Goal: Ask a question: Seek information or help from site administrators or community

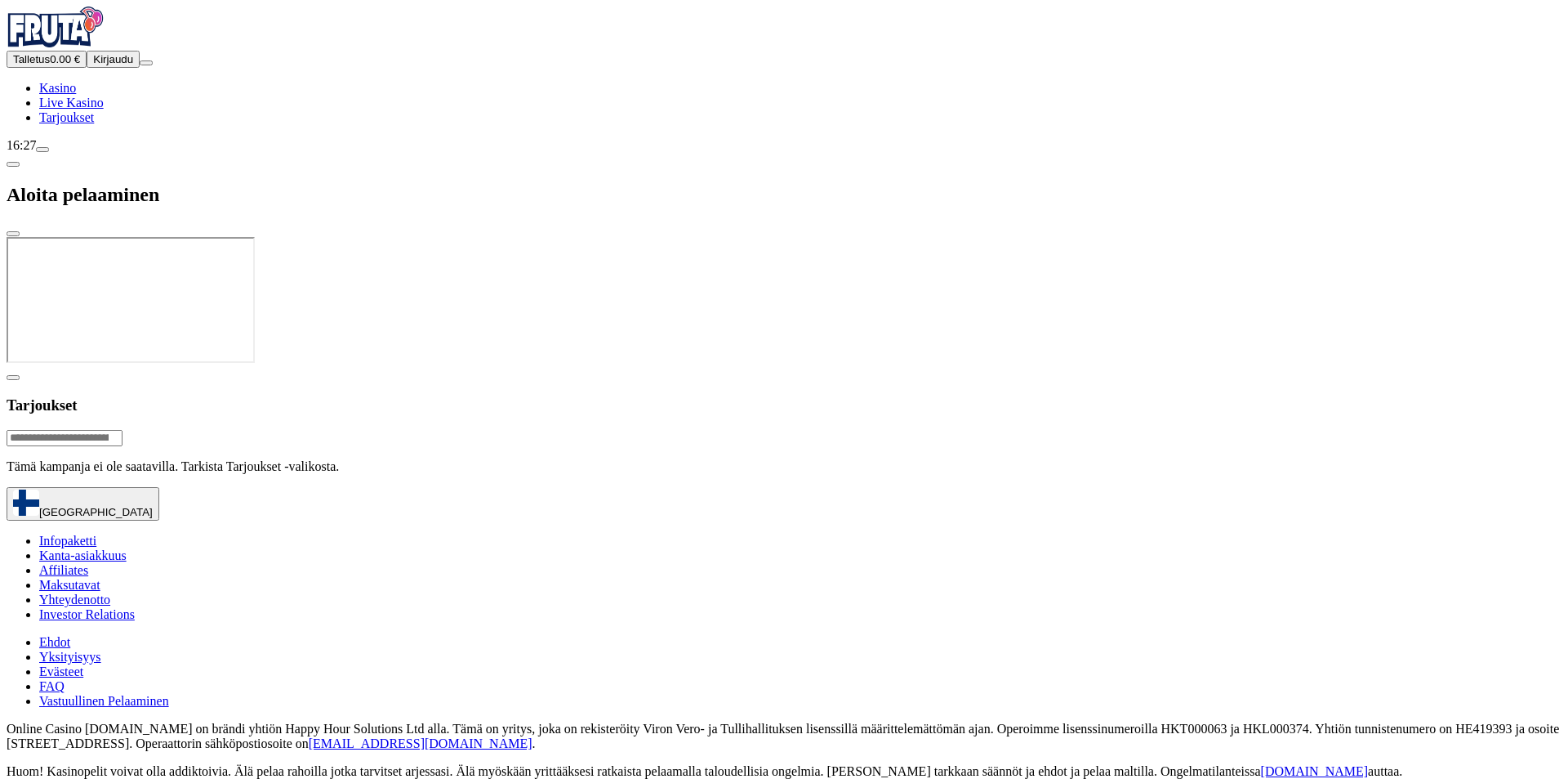
click at [86, 67] on button "Kirjaudu" at bounding box center [113, 58] width 53 height 17
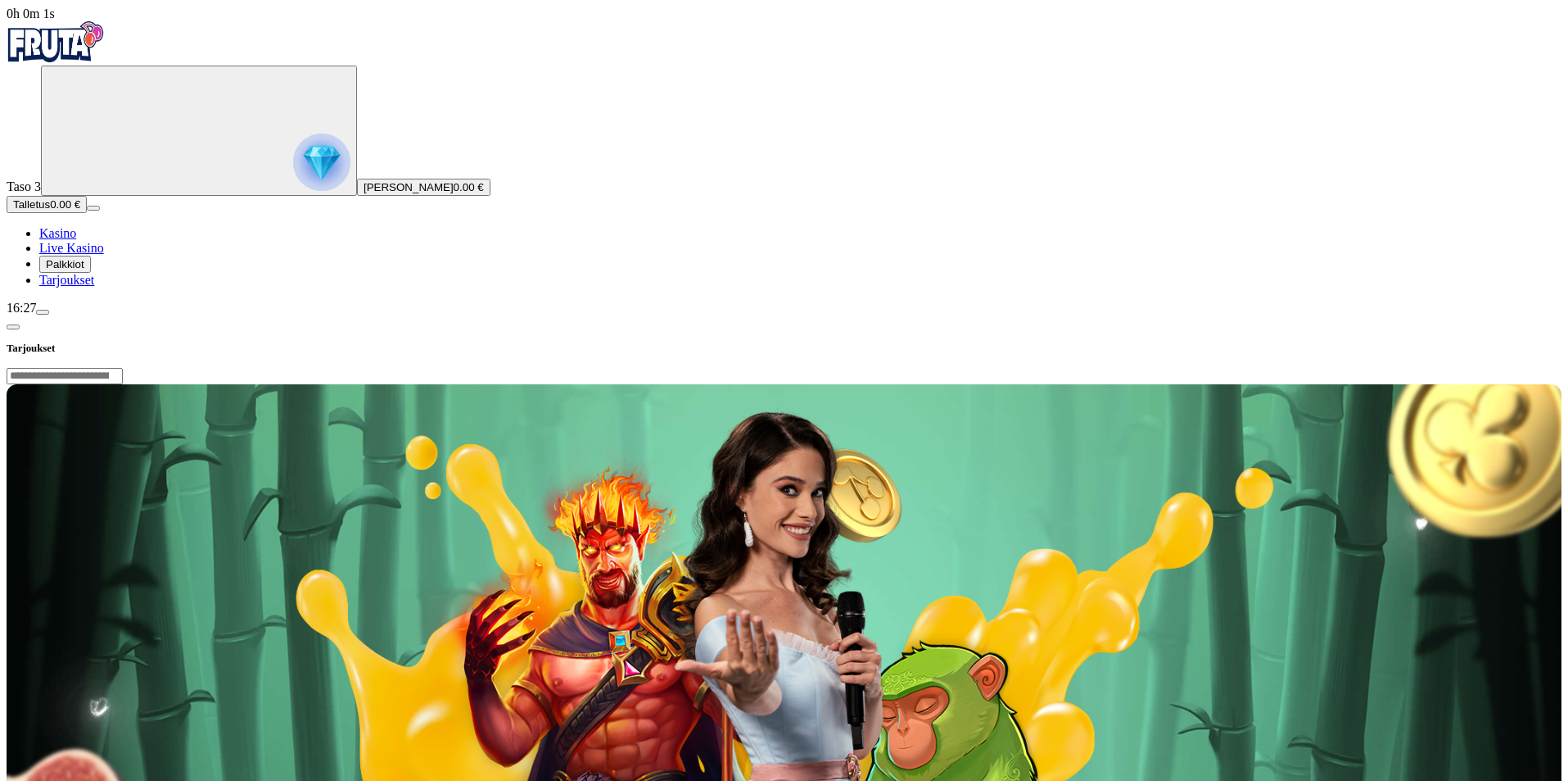
click at [84, 270] on span "Palkkiot" at bounding box center [65, 264] width 39 height 12
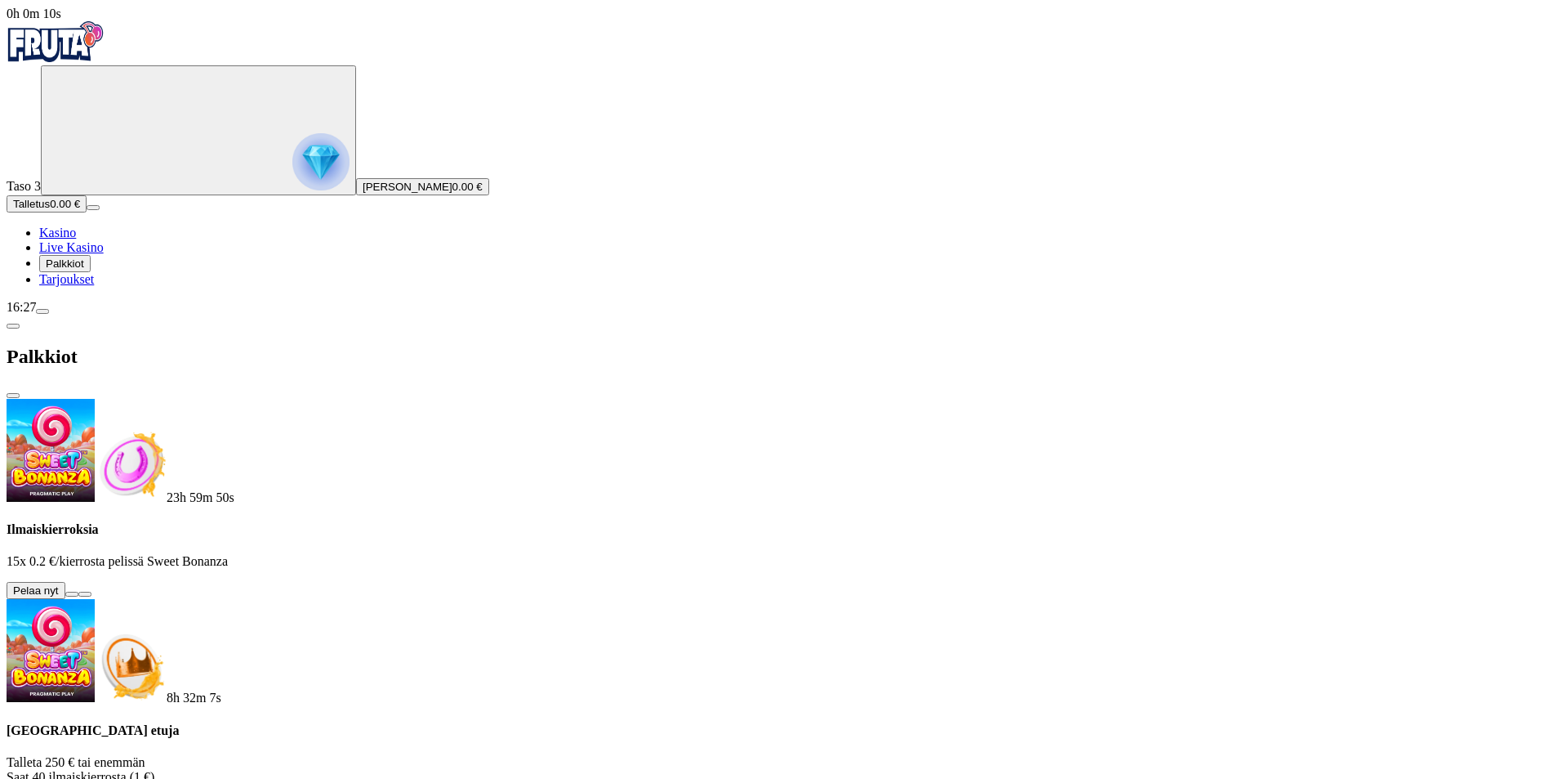
click at [78, 592] on button at bounding box center [71, 594] width 13 height 5
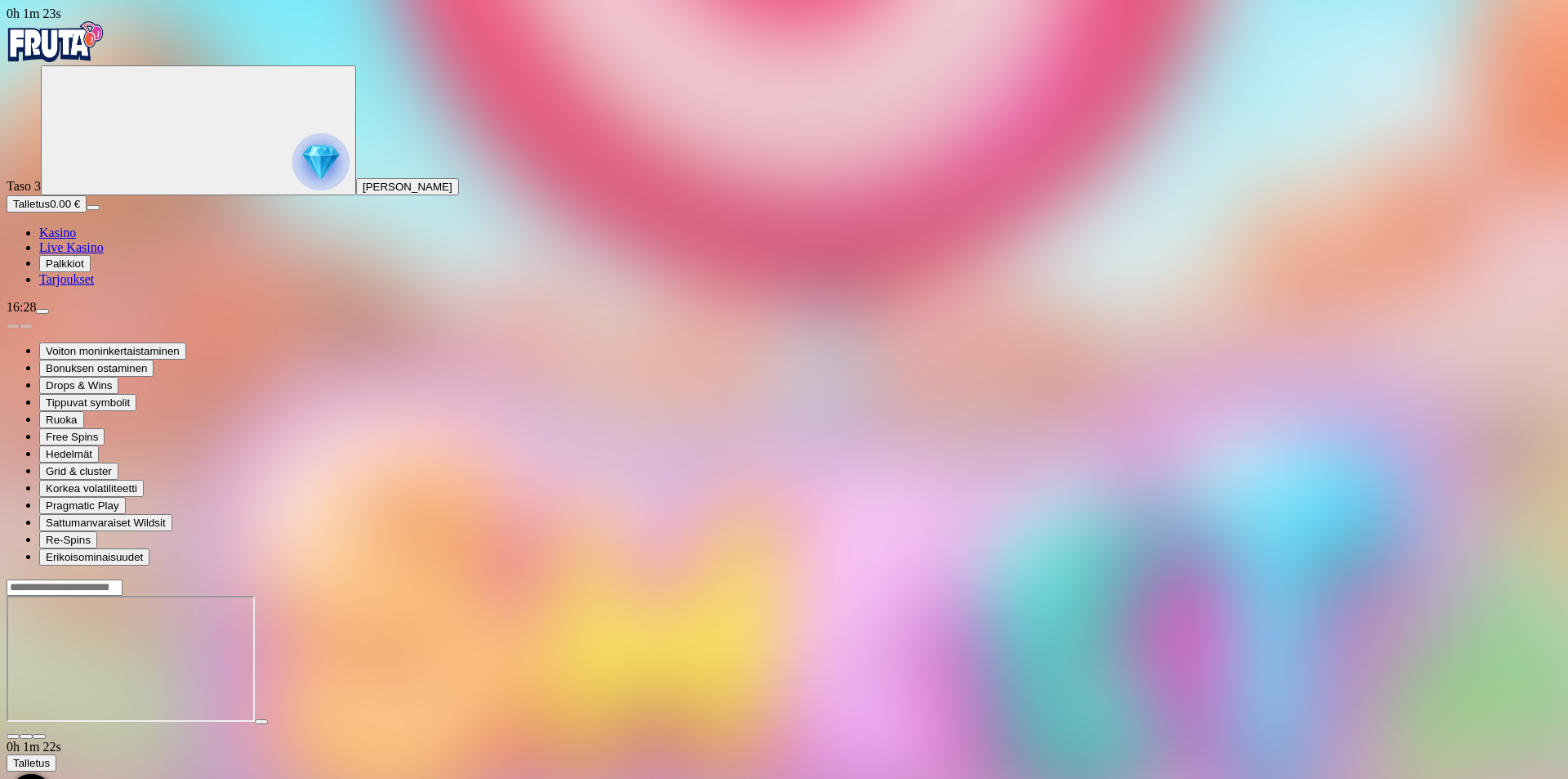
click at [65, 240] on link "Kasino" at bounding box center [57, 233] width 37 height 14
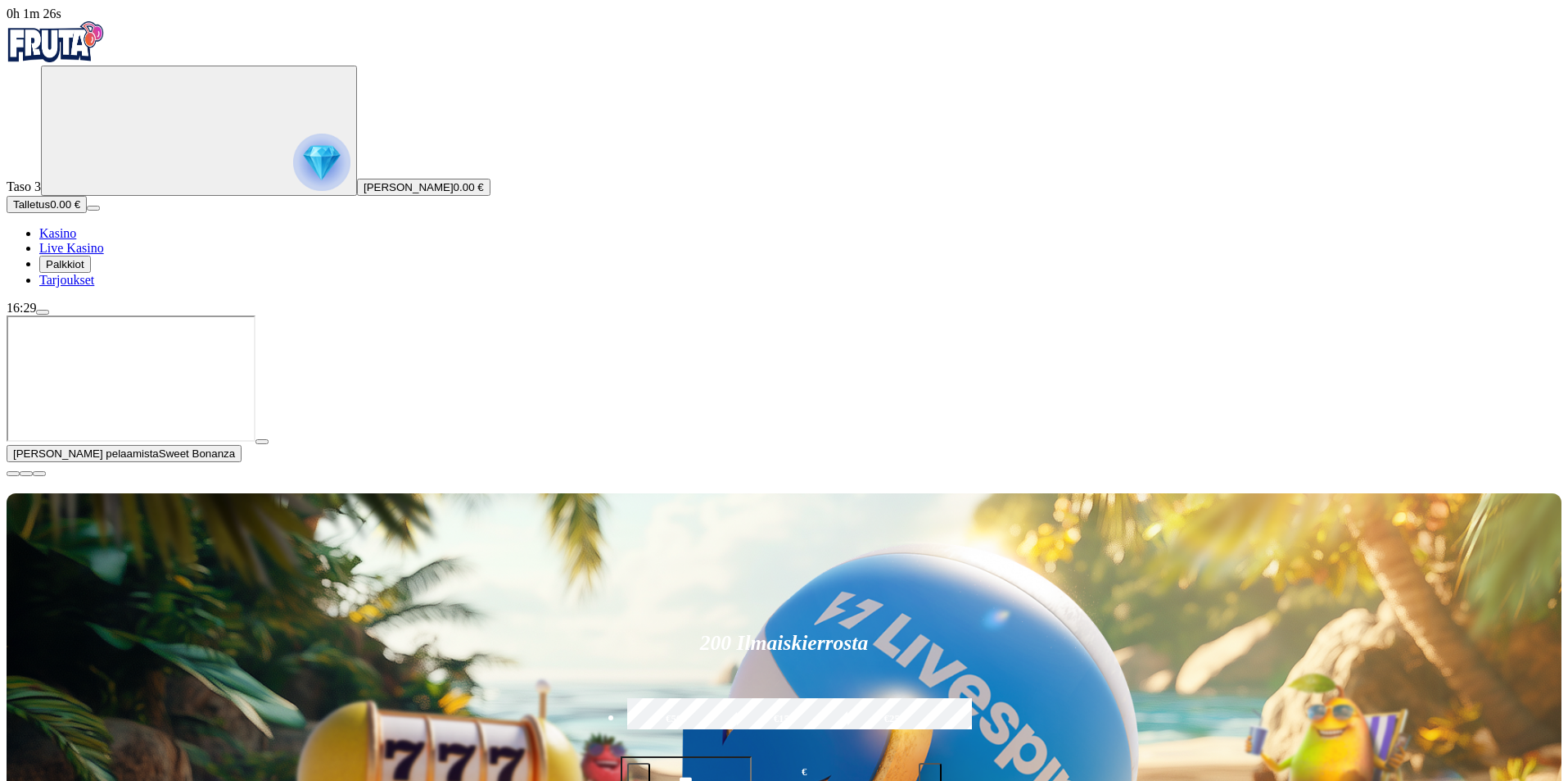
click at [43, 312] on span "menu icon" at bounding box center [43, 312] width 0 height 0
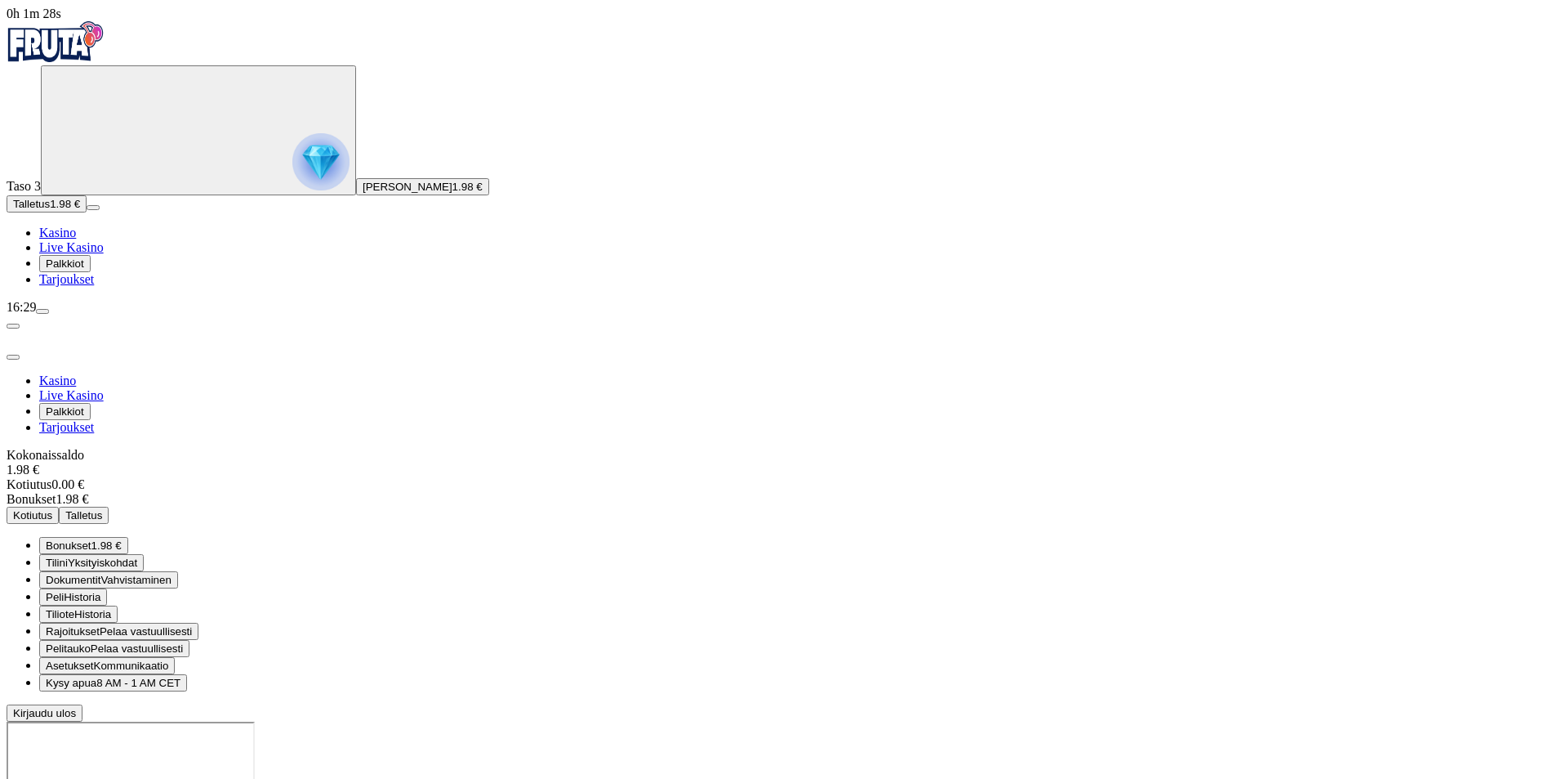
click at [122, 539] on span "1.98 €" at bounding box center [106, 545] width 31 height 12
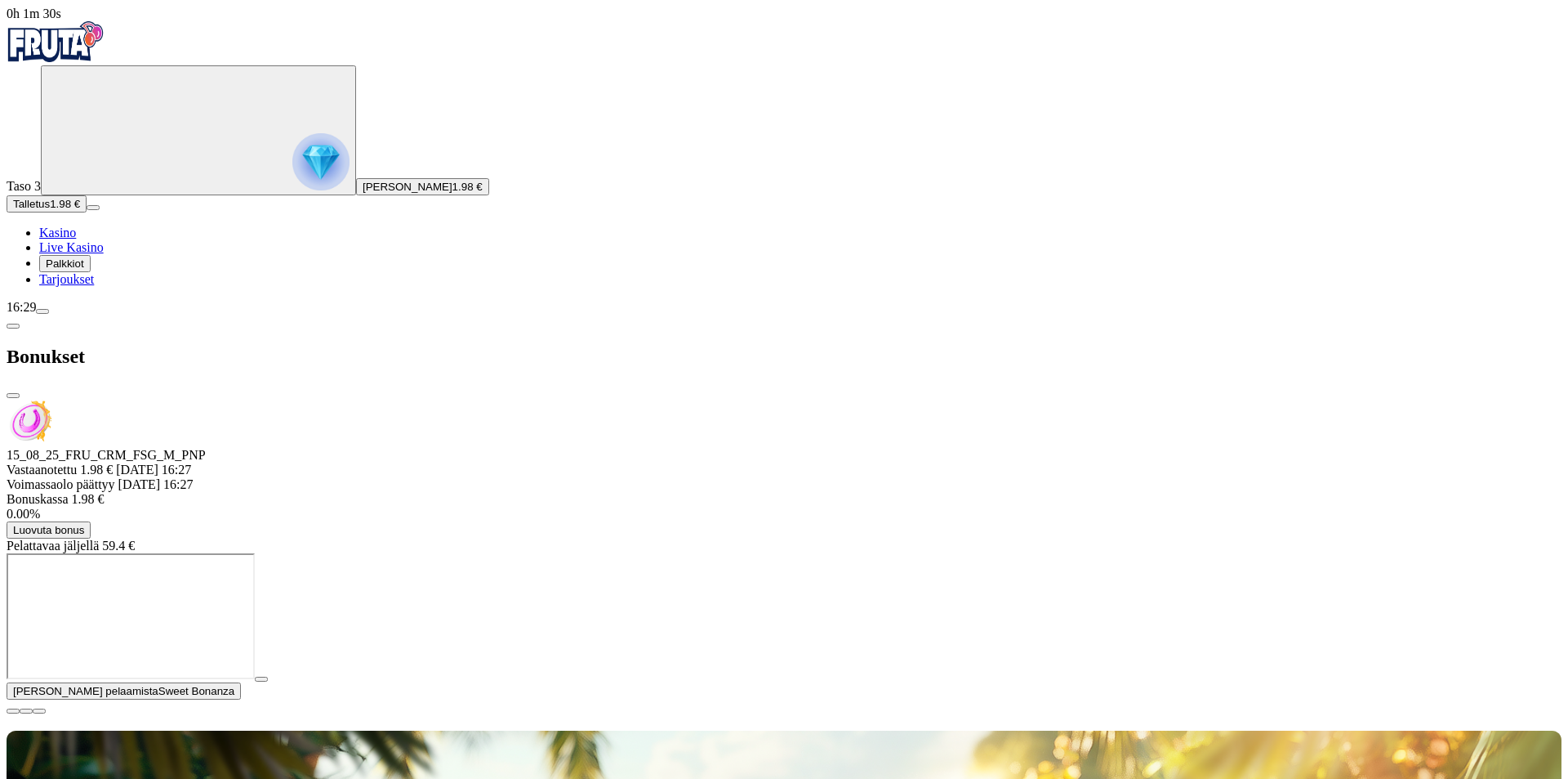
click at [554, 553] on div at bounding box center [784, 553] width 1555 height 0
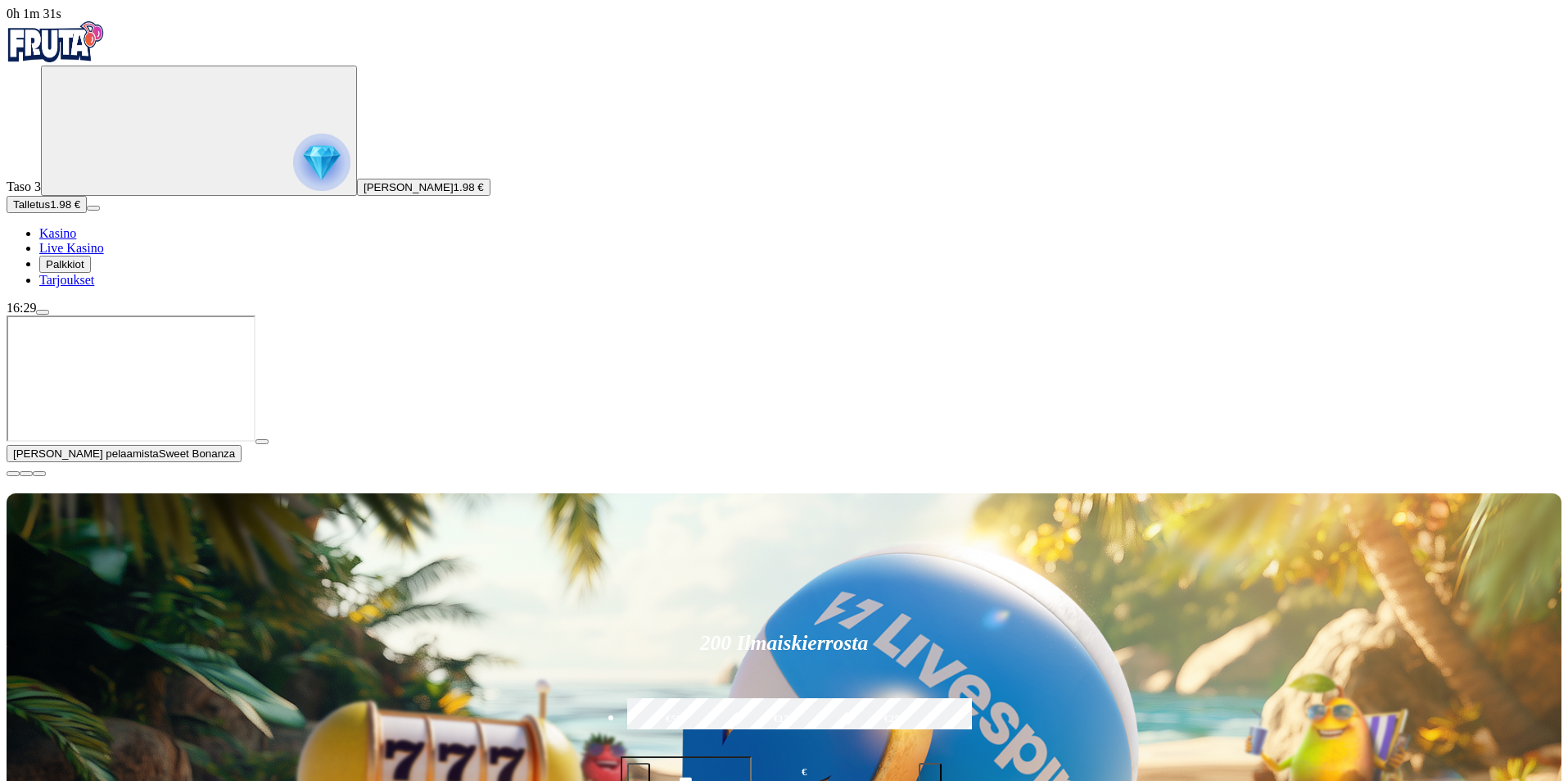
scroll to position [164, 0]
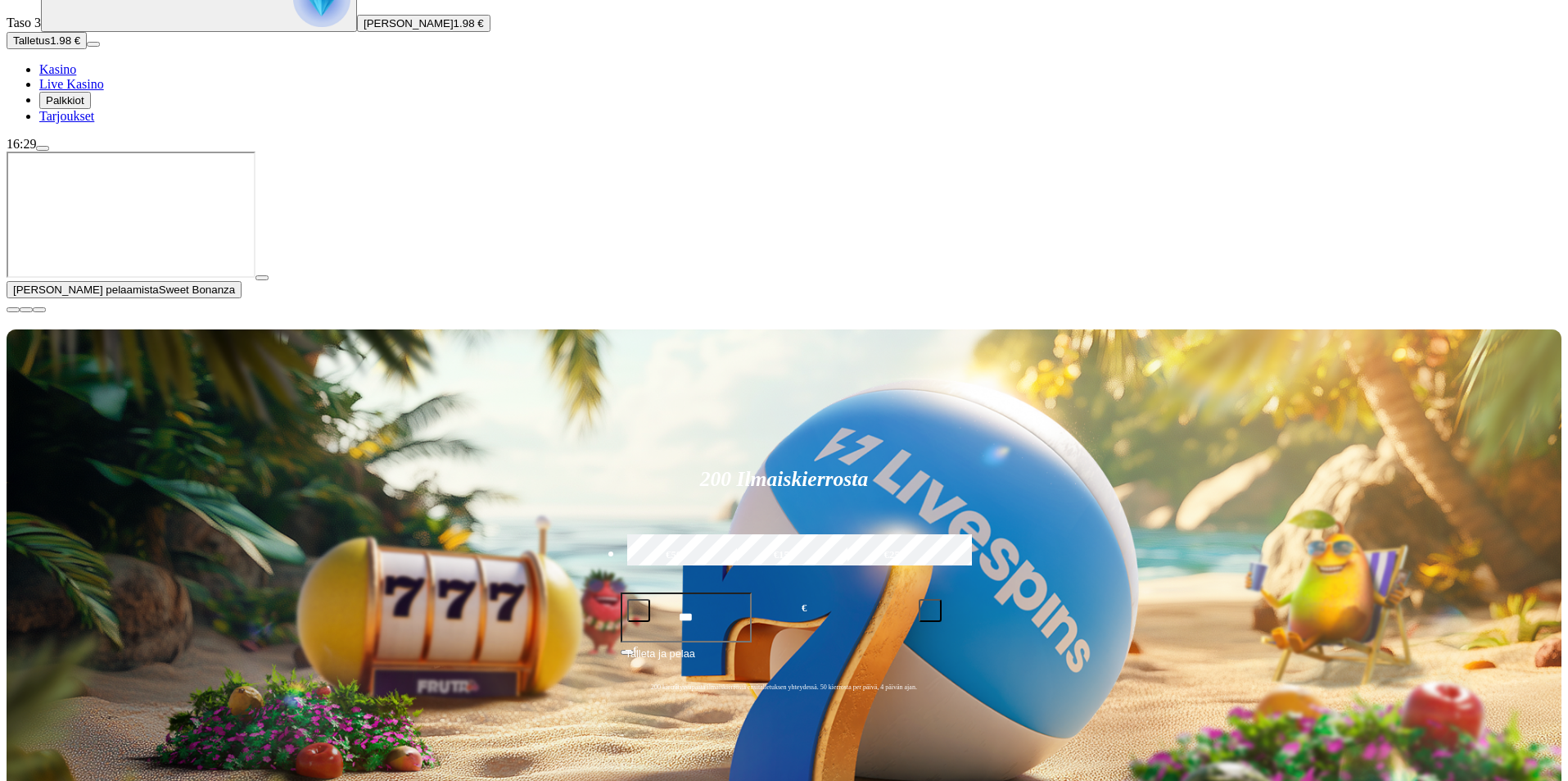
type input "******"
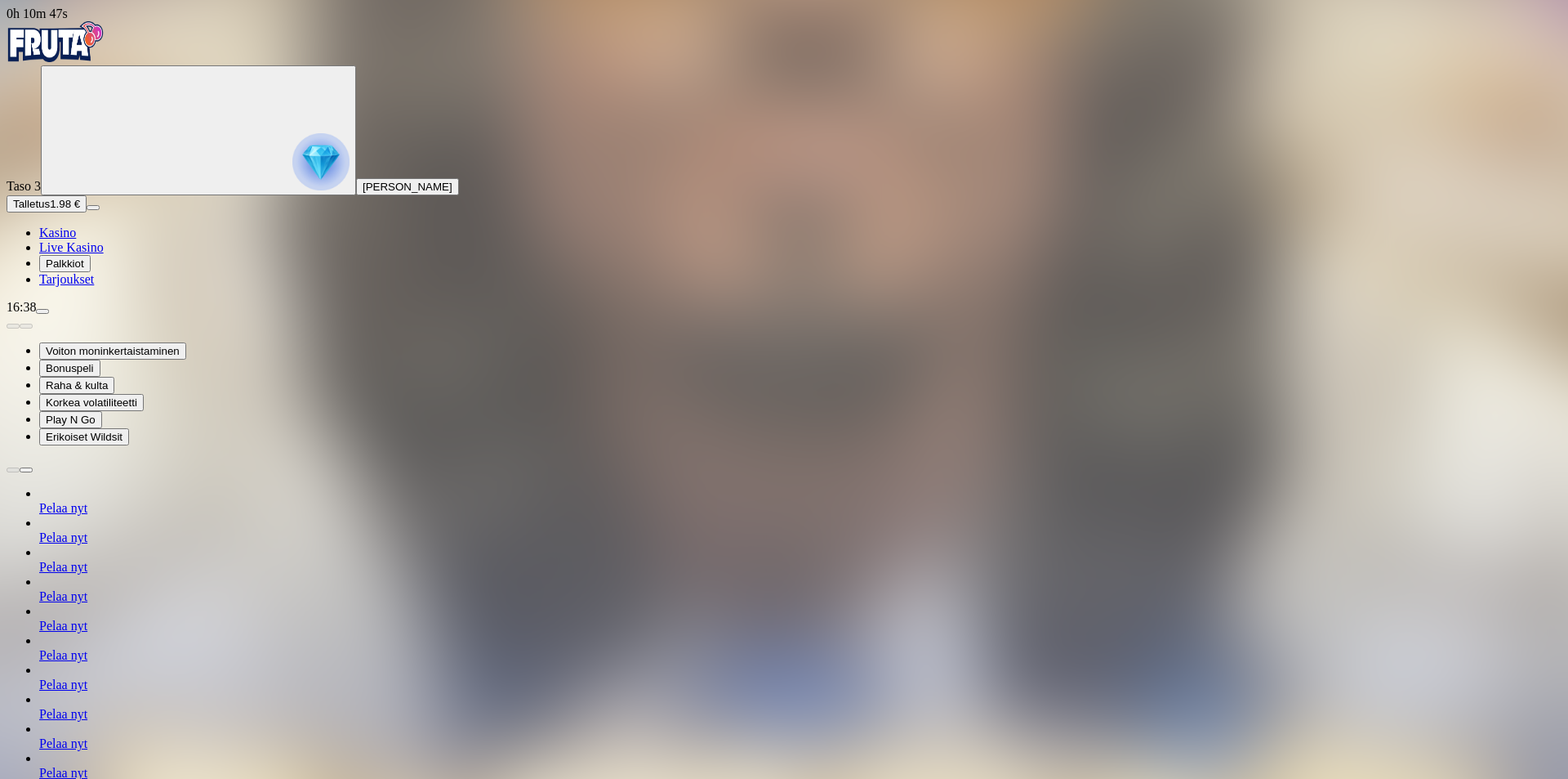
click at [84, 270] on span "Palkkiot" at bounding box center [64, 264] width 39 height 12
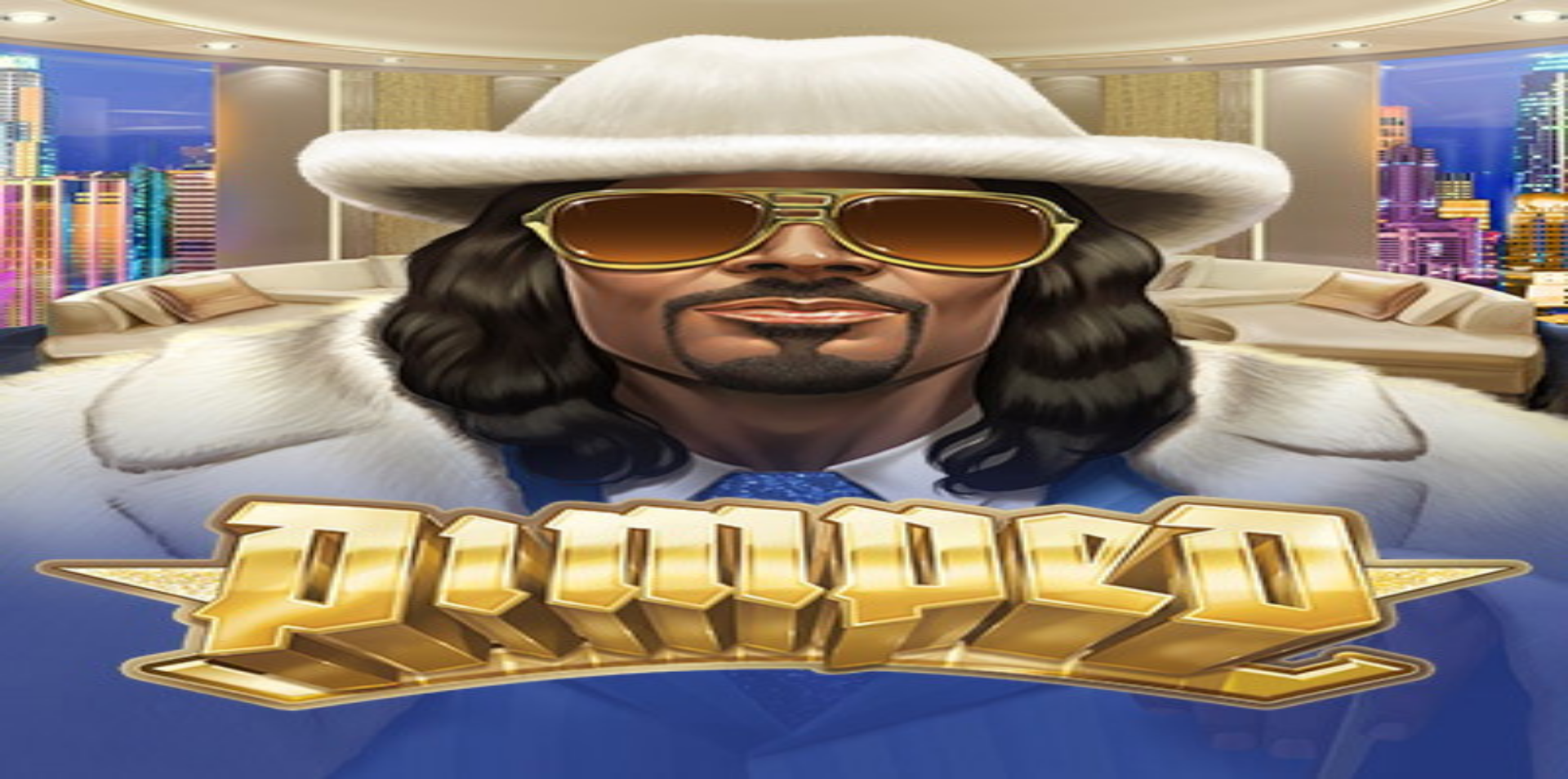
click at [74, 270] on span "Palkkiot" at bounding box center [64, 264] width 39 height 12
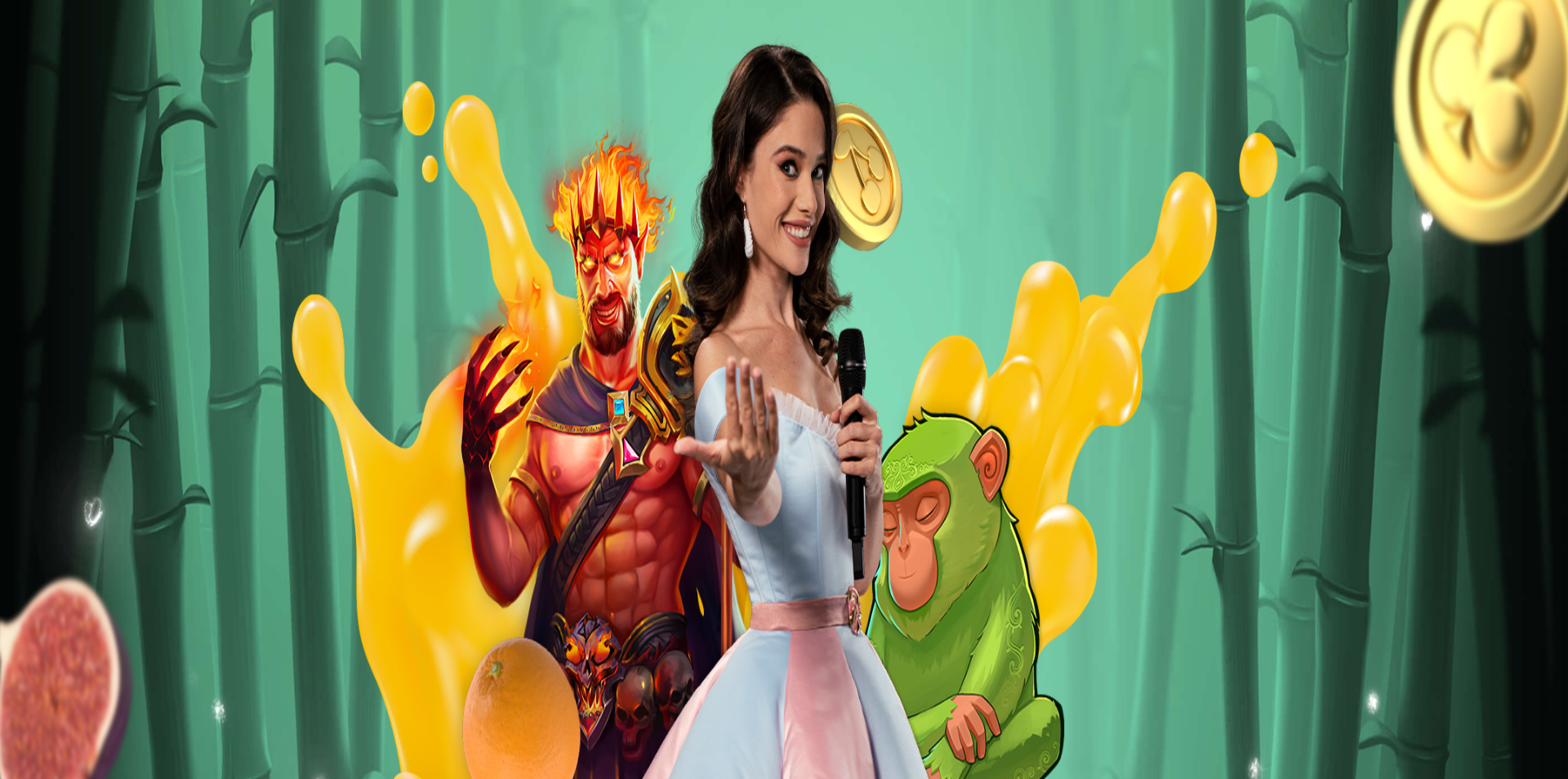
click at [757, 722] on div at bounding box center [784, 722] width 1555 height 0
click at [43, 311] on span "menu icon" at bounding box center [43, 311] width 0 height 0
click at [67, 556] on span "Tilini" at bounding box center [56, 562] width 22 height 12
click at [13, 326] on span "chevron-left icon" at bounding box center [13, 326] width 0 height 0
click at [187, 674] on button "Kysy apua 8 AM - 1 AM CET" at bounding box center [113, 682] width 148 height 17
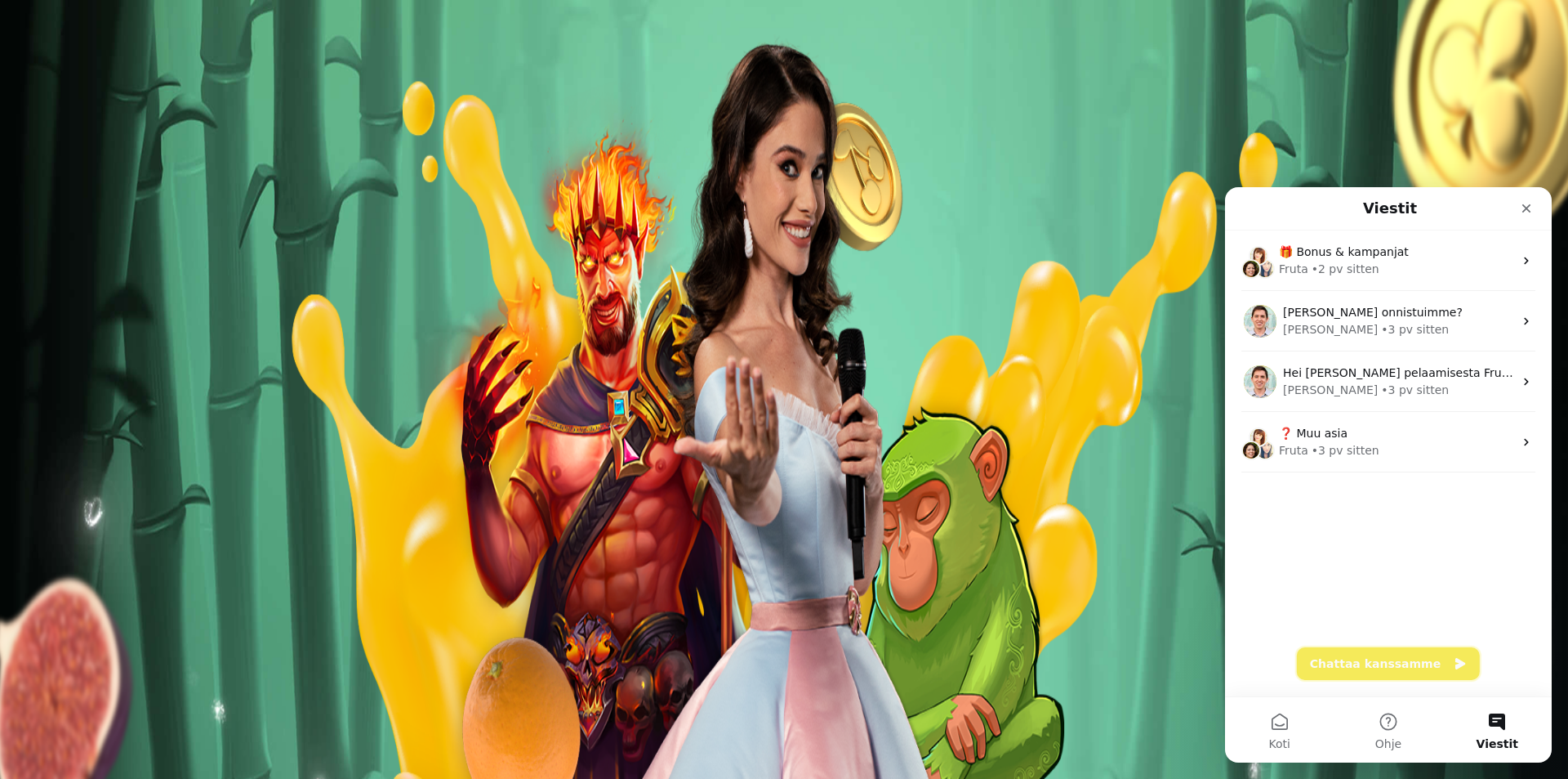
click at [1382, 660] on button "Chattaa kanssamme" at bounding box center [1388, 663] width 183 height 33
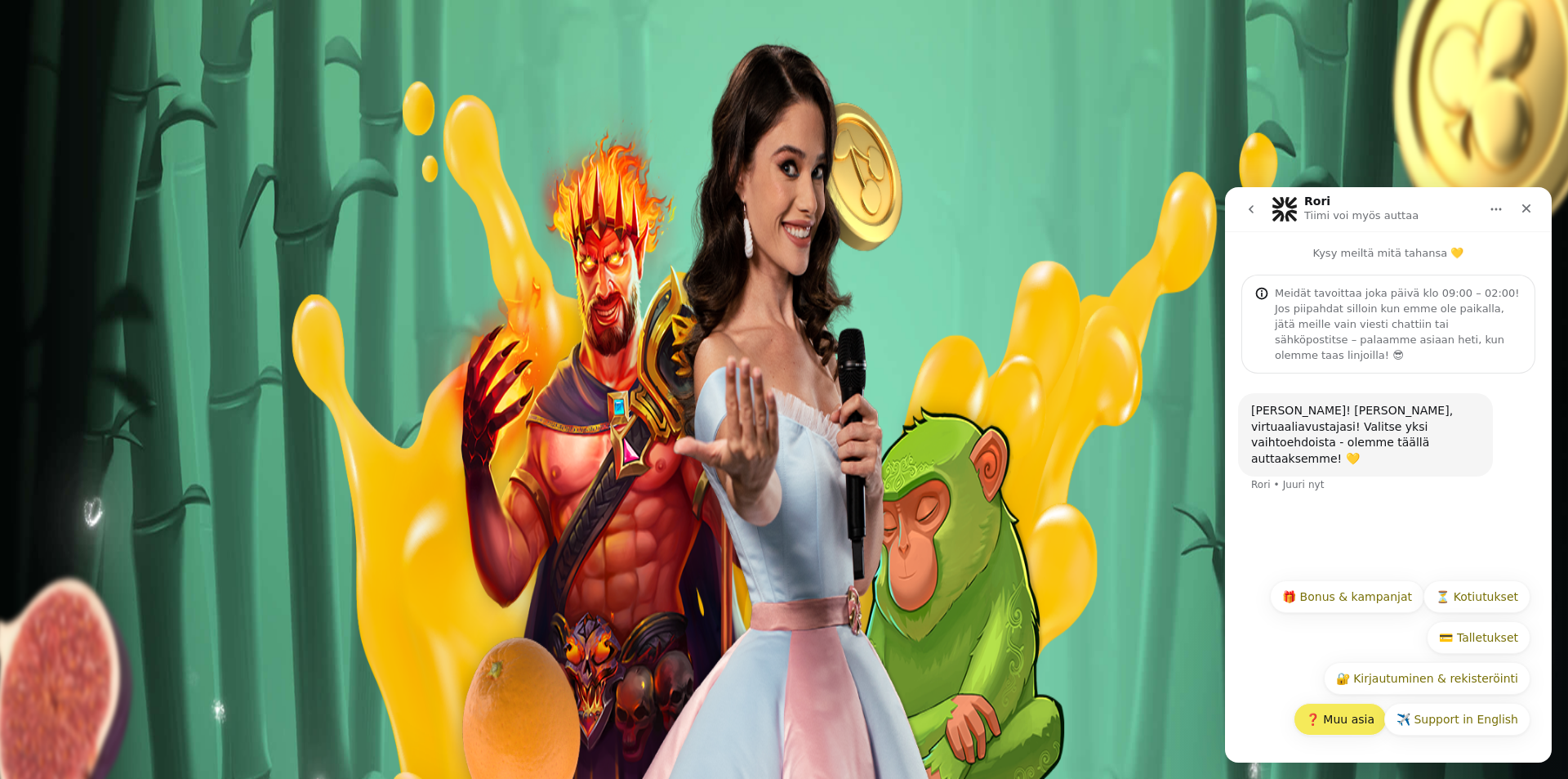
click at [1352, 723] on button "❓ Muu asia" at bounding box center [1340, 719] width 93 height 33
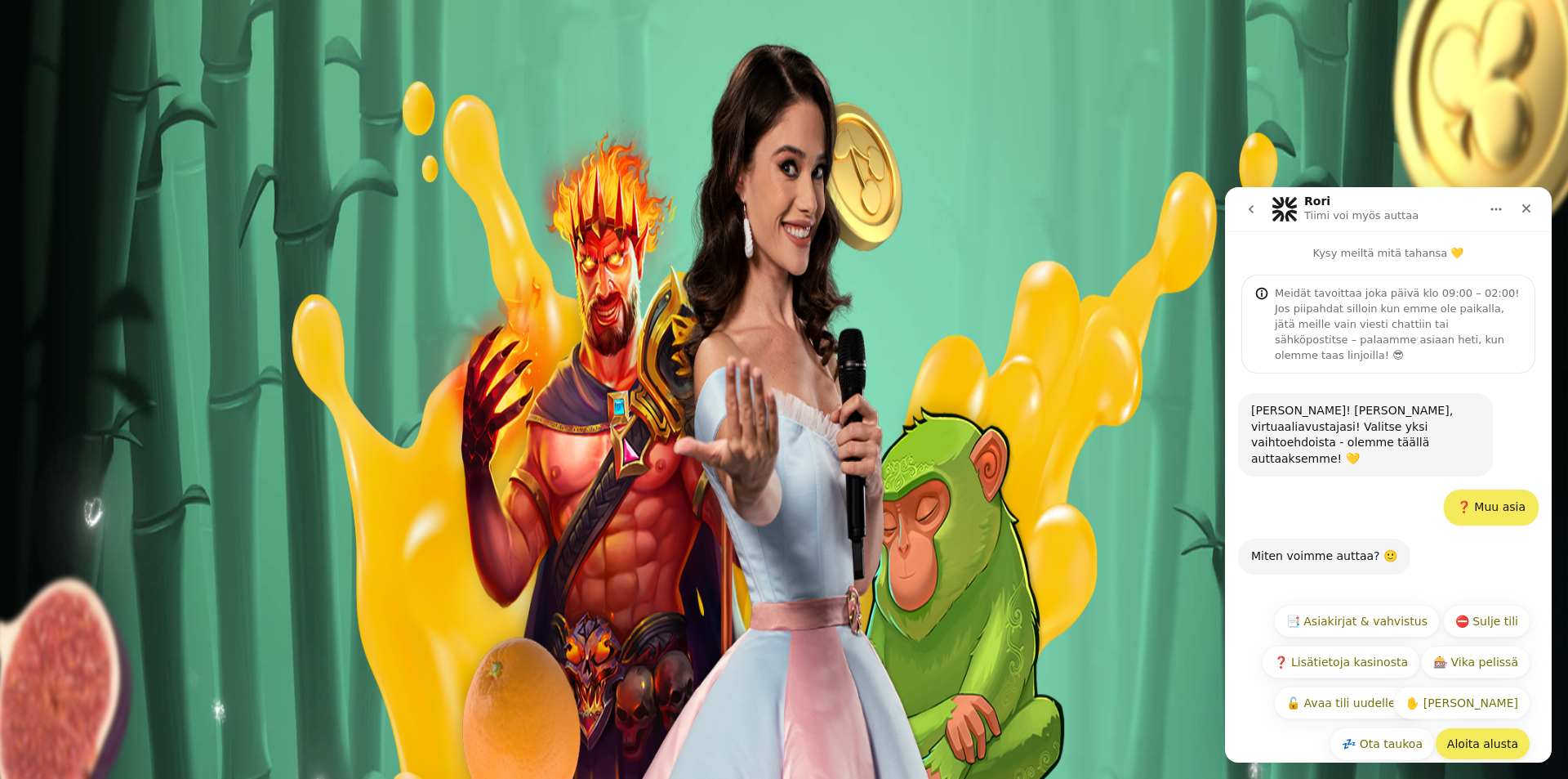
click at [1478, 728] on button "Aloita alusta" at bounding box center [1482, 743] width 95 height 33
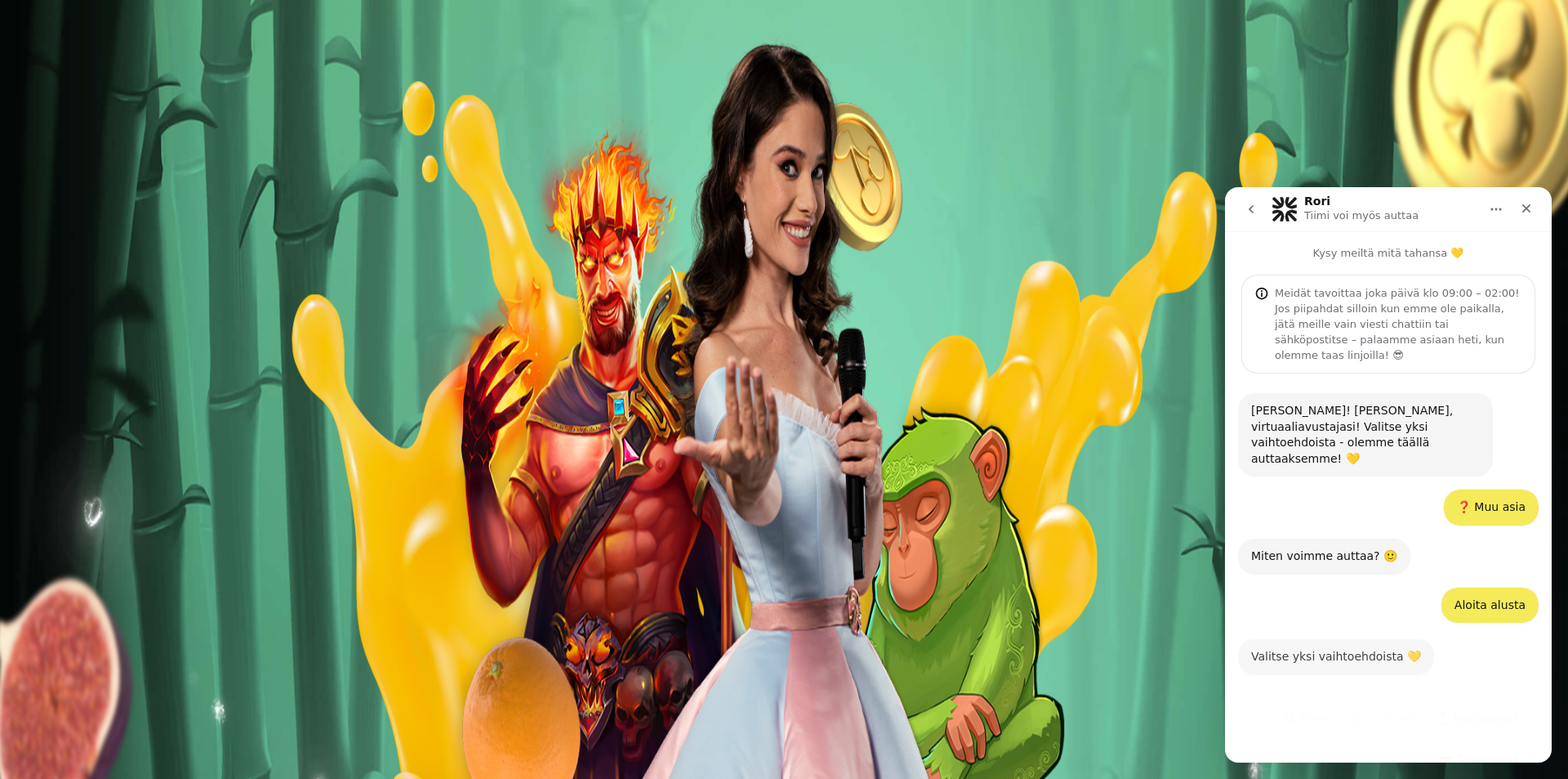
scroll to position [90, 0]
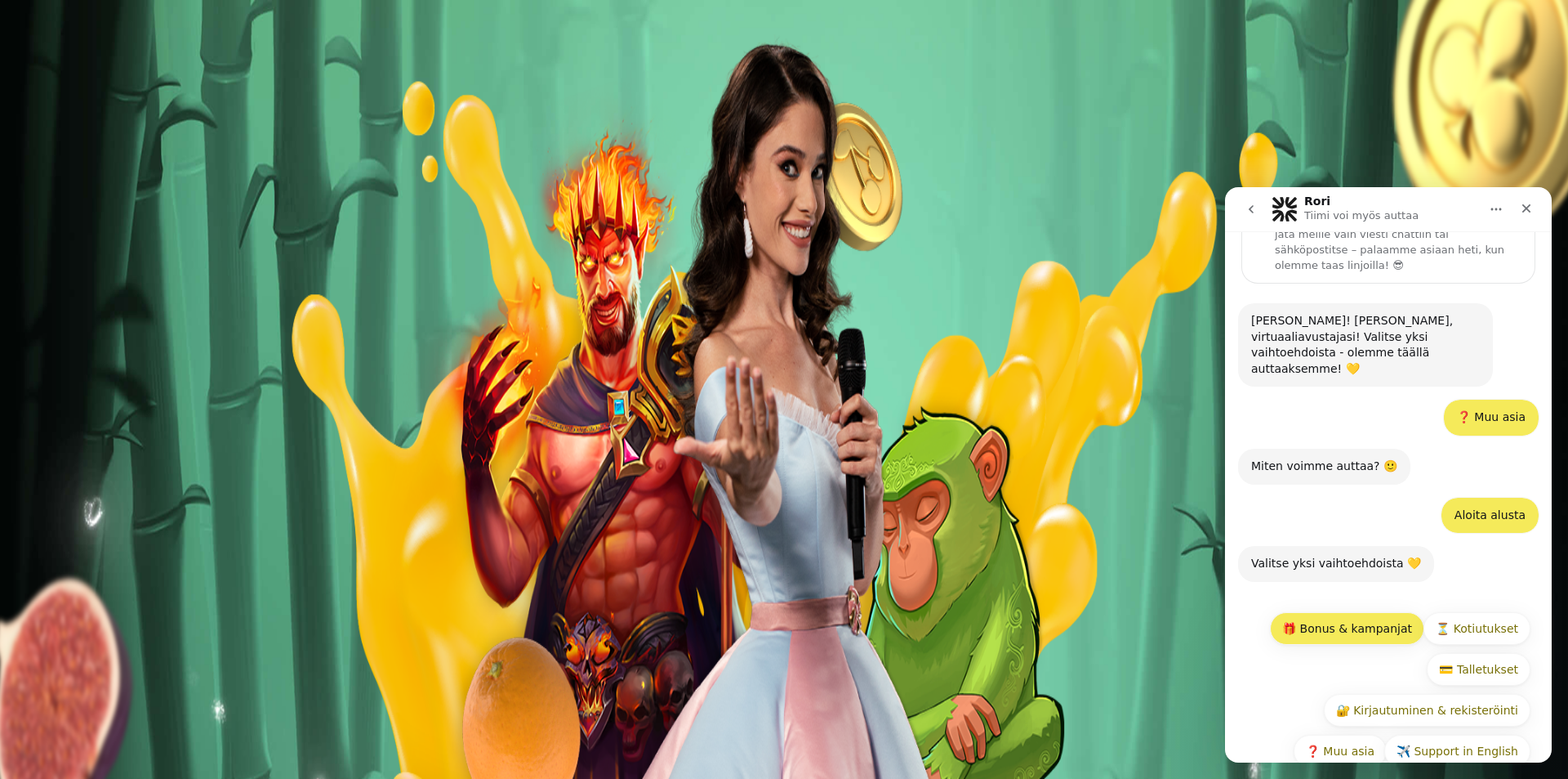
click at [1342, 612] on button "🎁 Bonus & kampanjat" at bounding box center [1347, 627] width 155 height 33
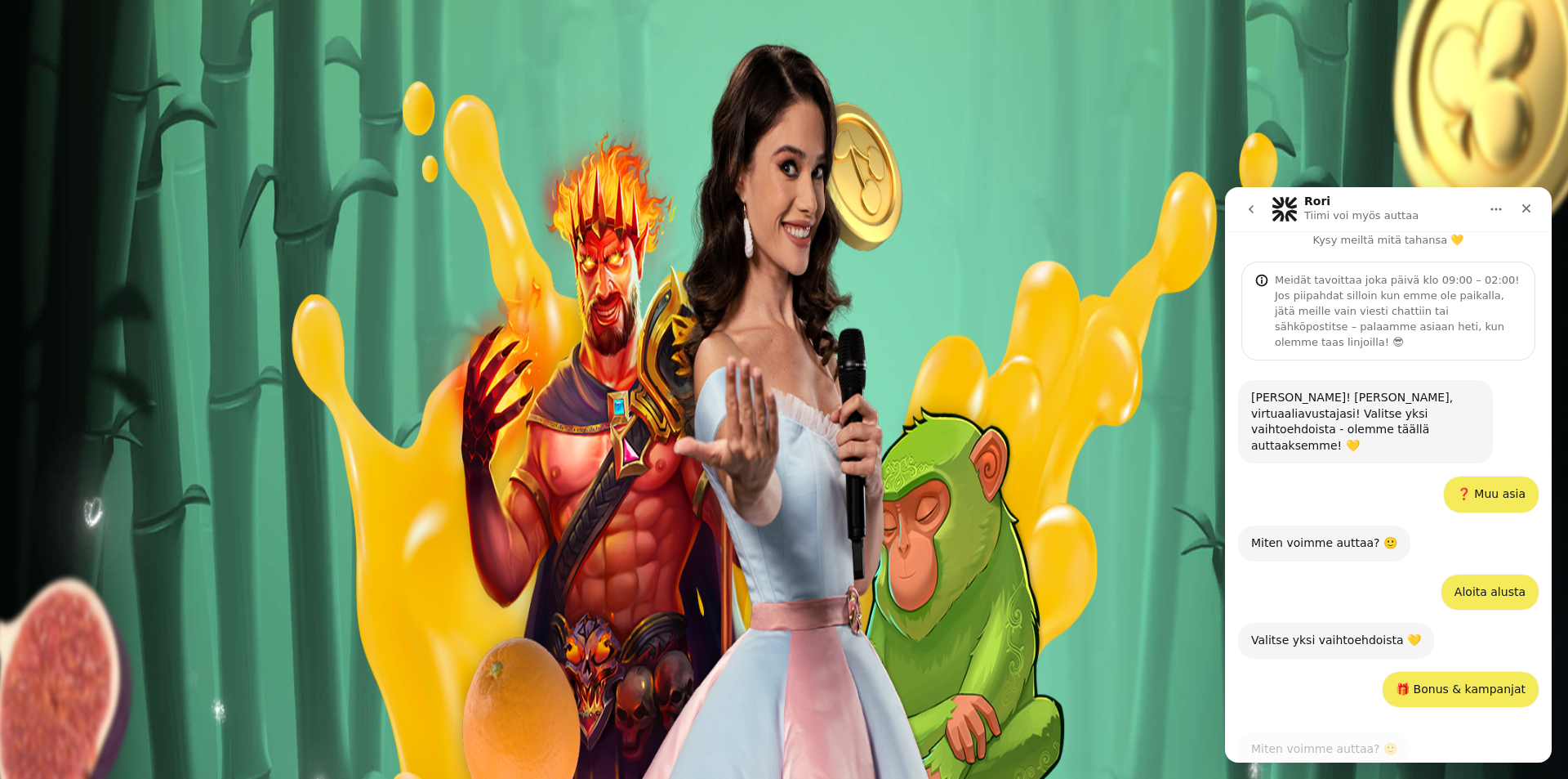
scroll to position [105, 0]
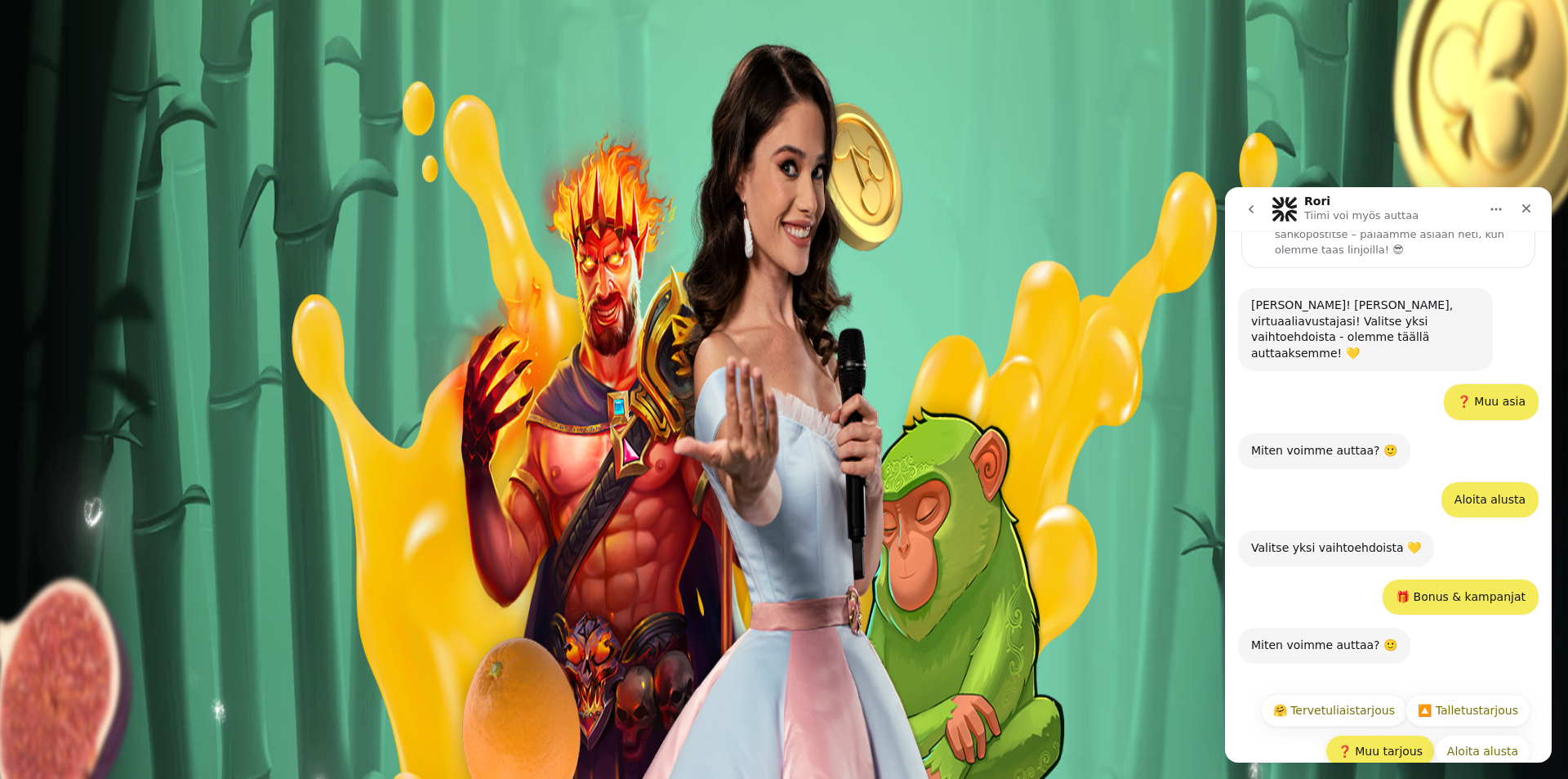
click at [1367, 734] on button "❓ Muu tarjous" at bounding box center [1380, 750] width 109 height 33
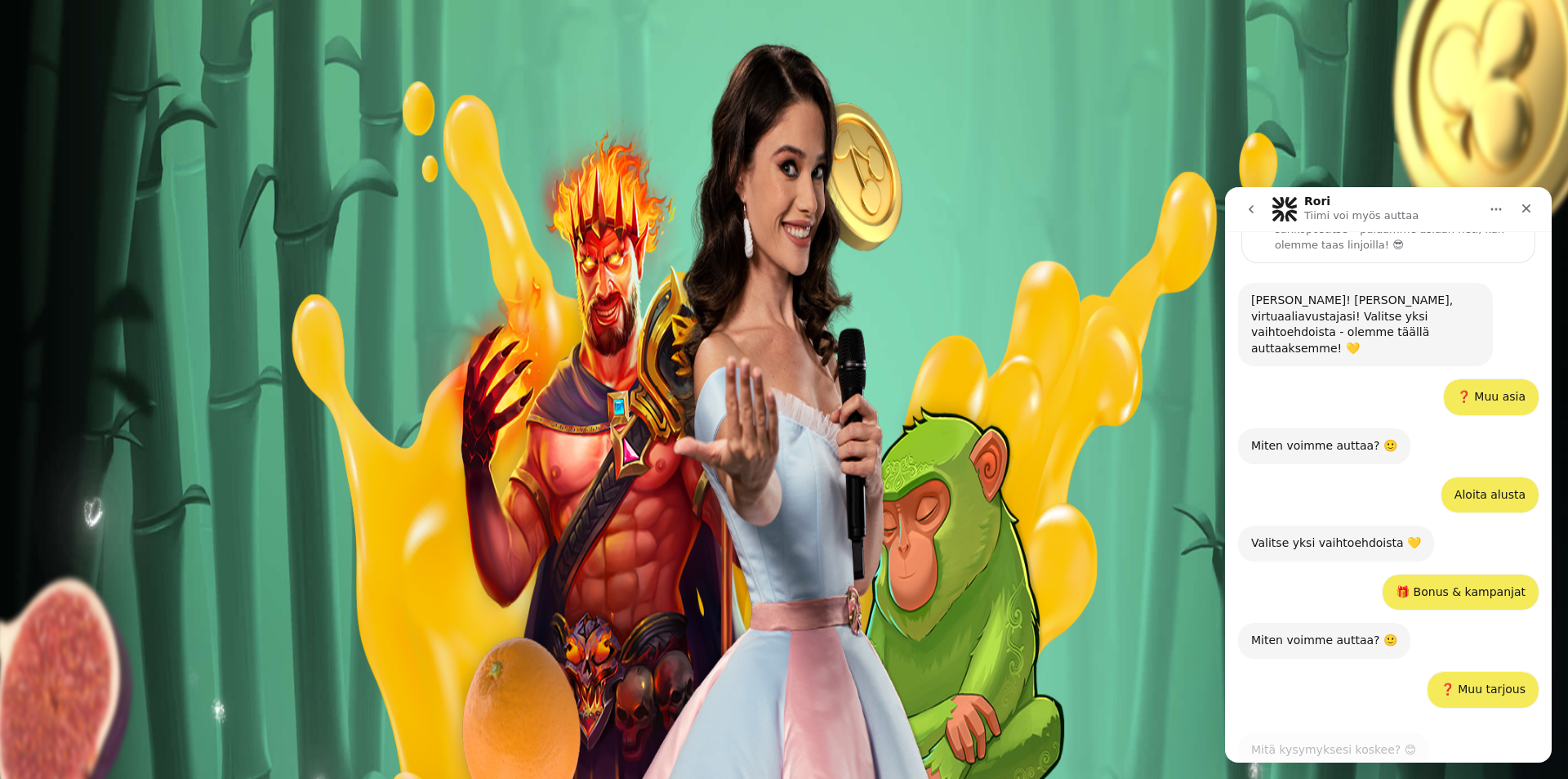
scroll to position [203, 0]
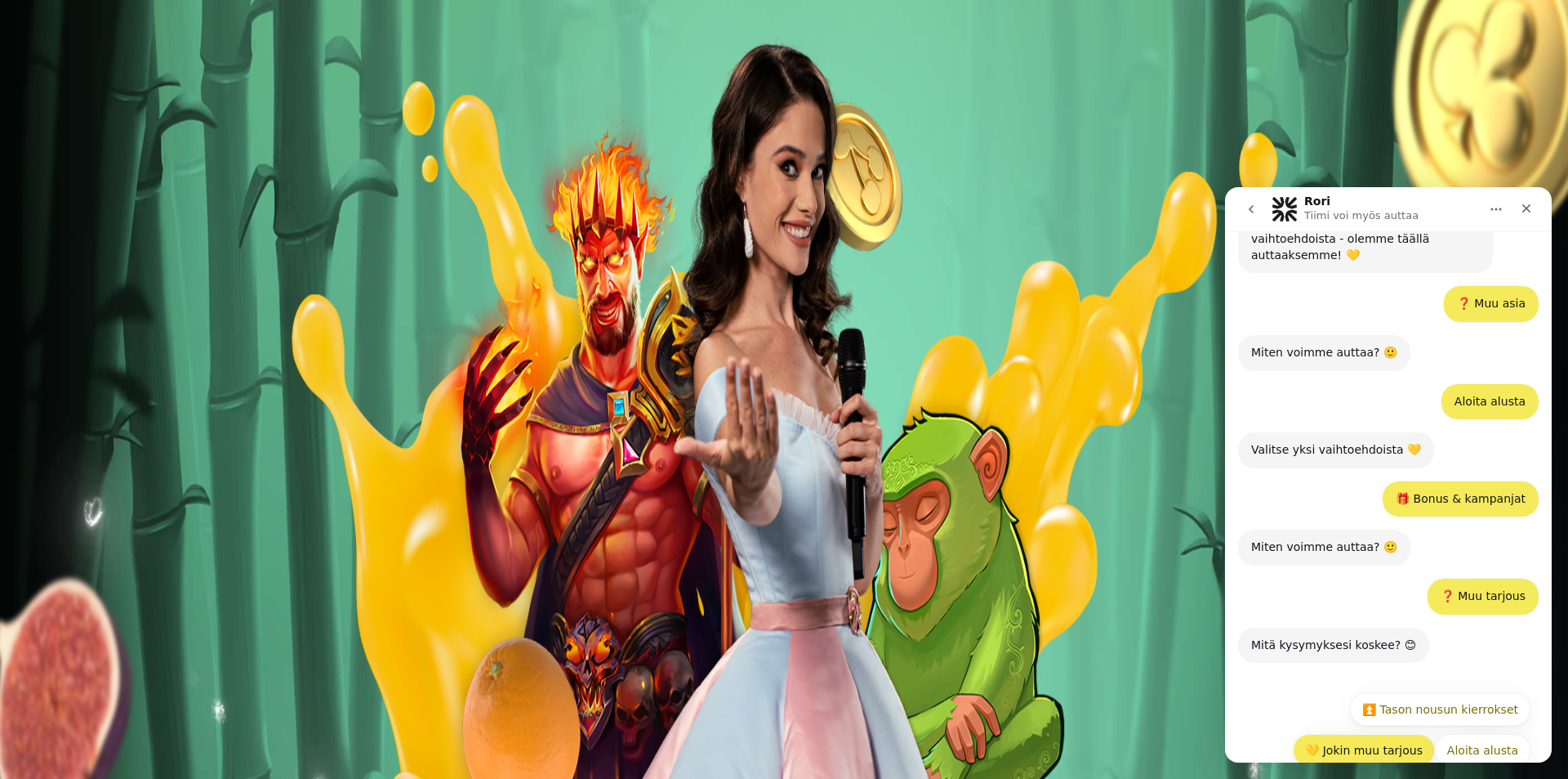
click at [1376, 733] on button "💛 Jokin muu tarjous" at bounding box center [1363, 749] width 142 height 33
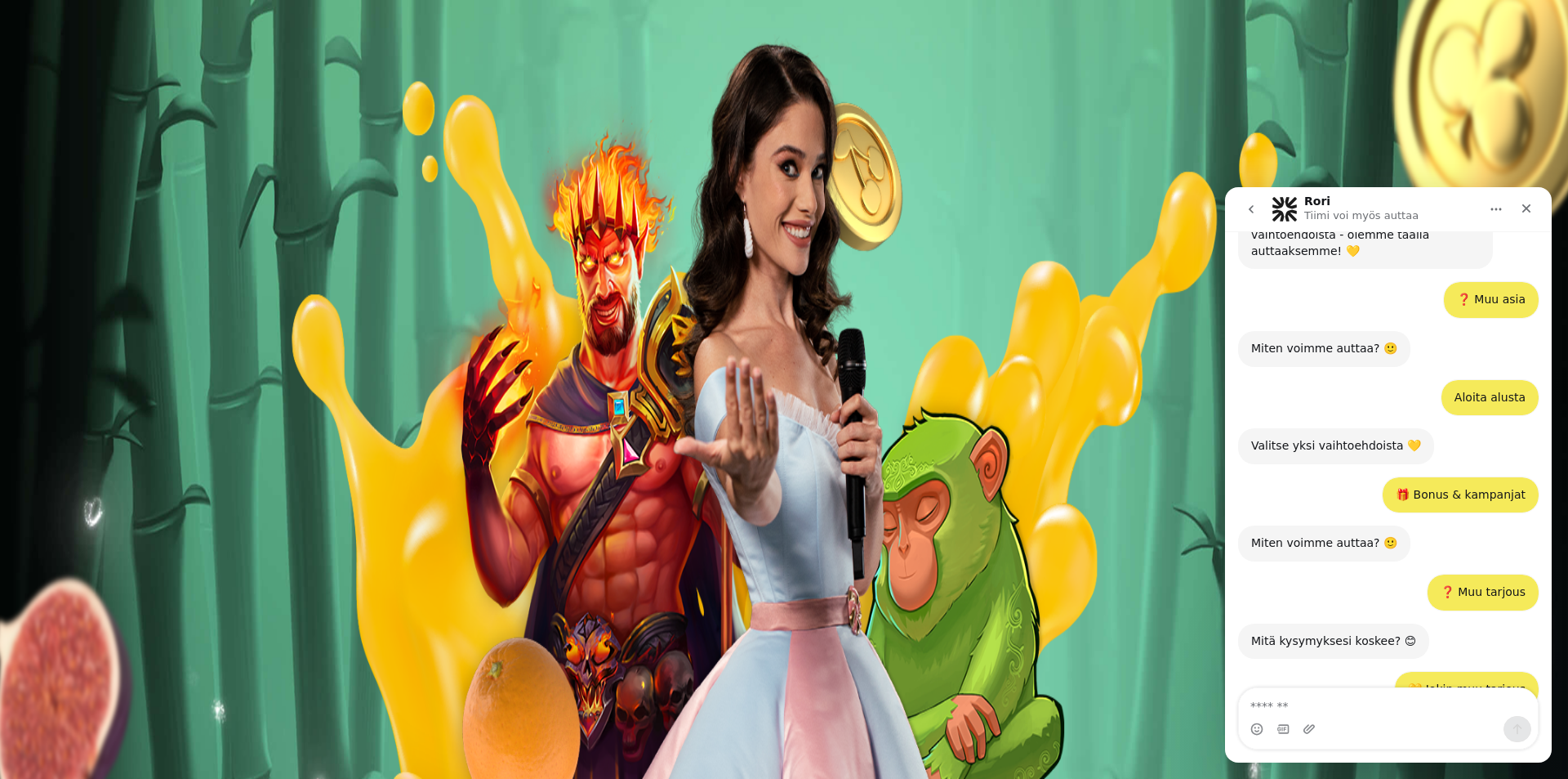
scroll to position [278, 0]
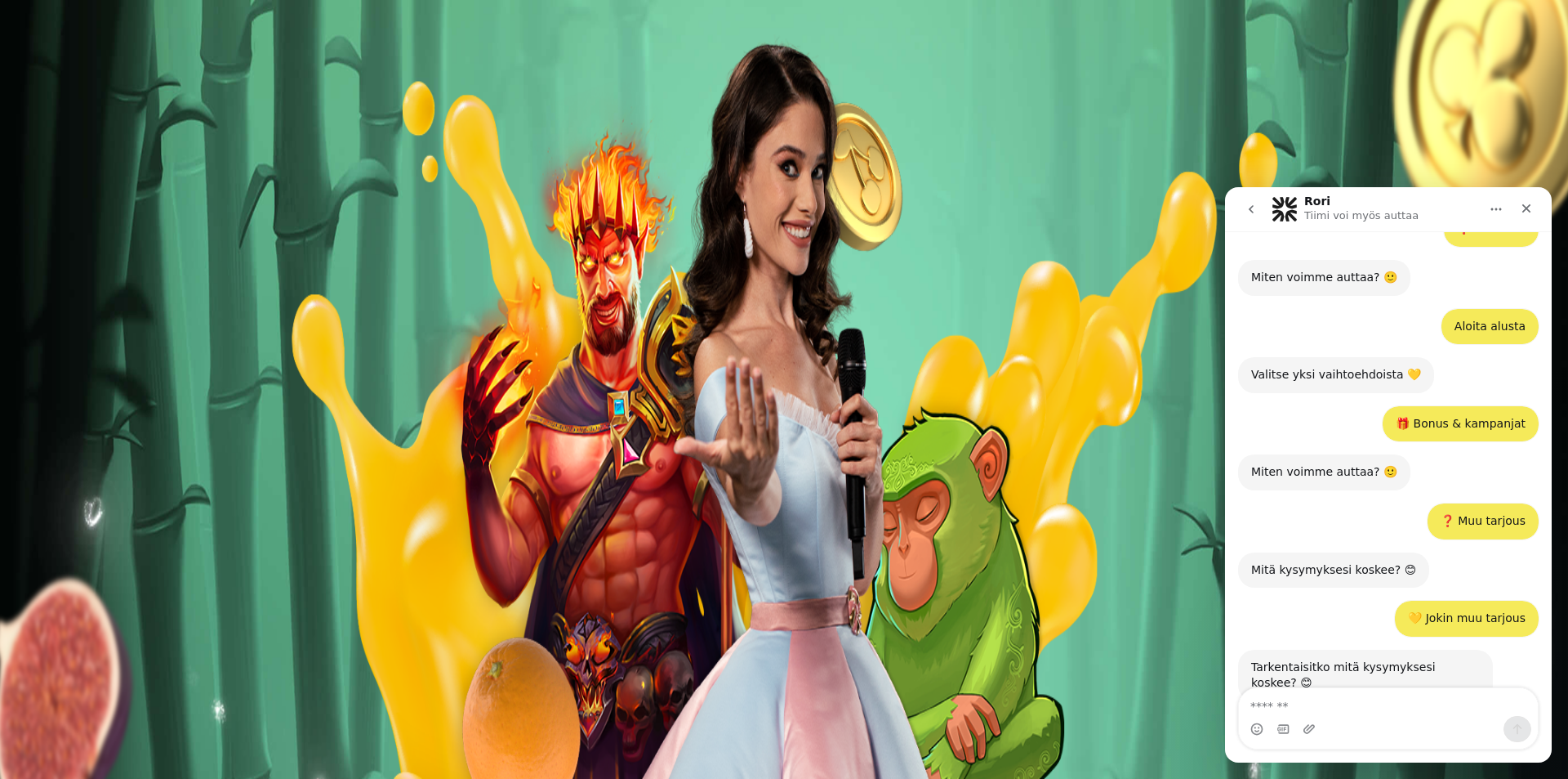
click at [1350, 711] on textarea "Viesti…" at bounding box center [1389, 702] width 299 height 28
click at [1353, 706] on textarea "Viesti…" at bounding box center [1389, 702] width 299 height 28
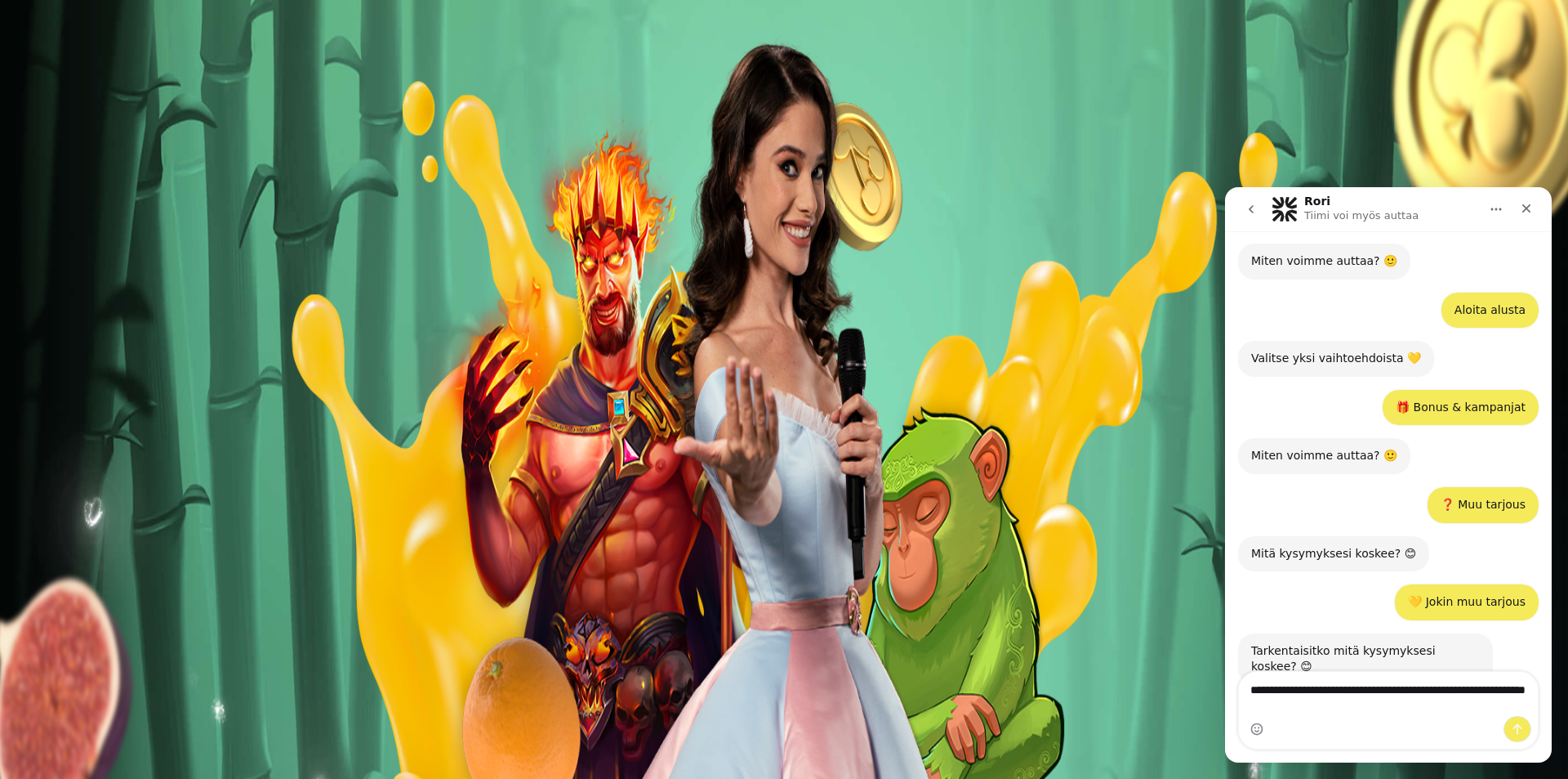
type textarea "**********"
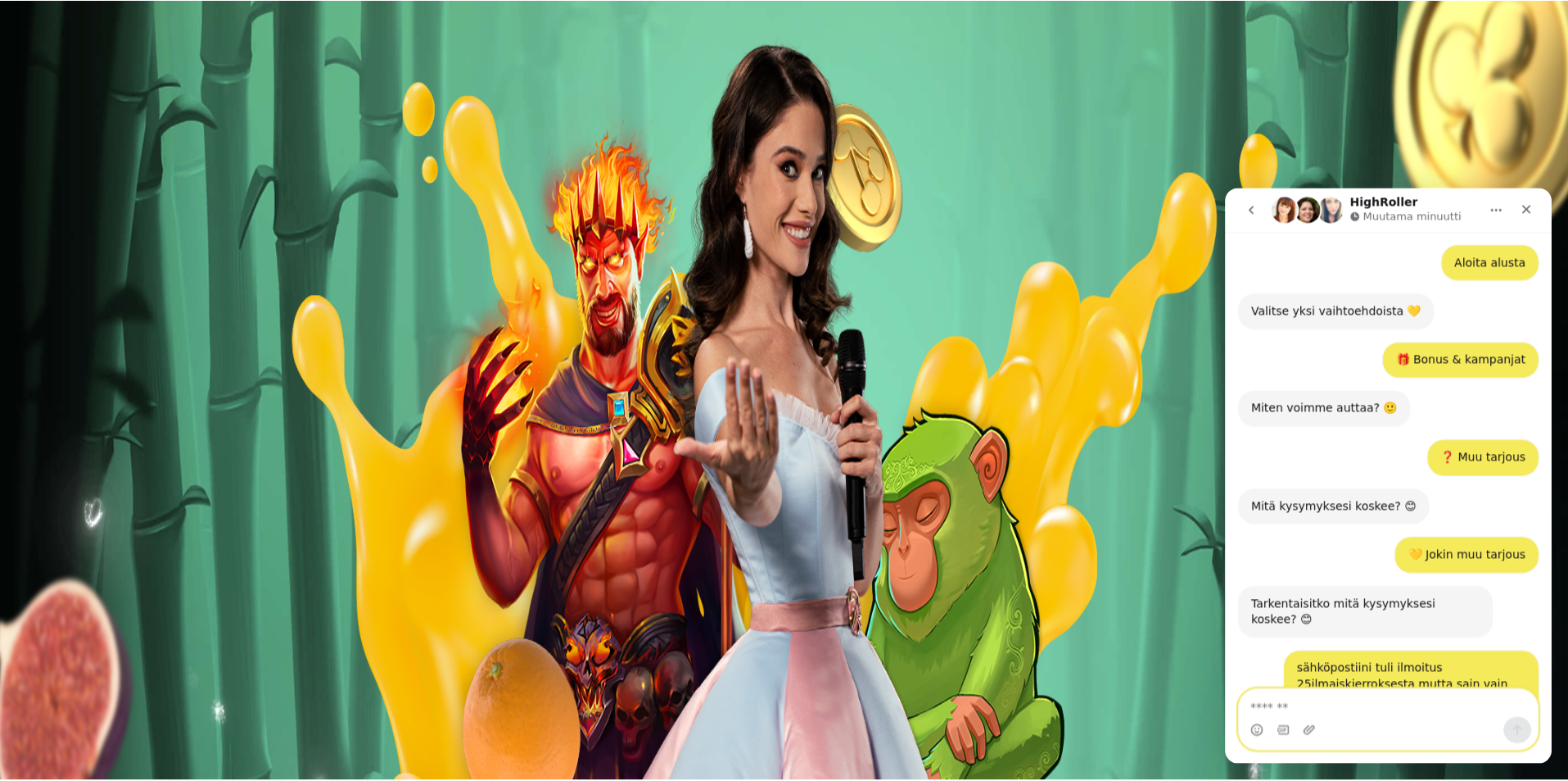
scroll to position [408, 0]
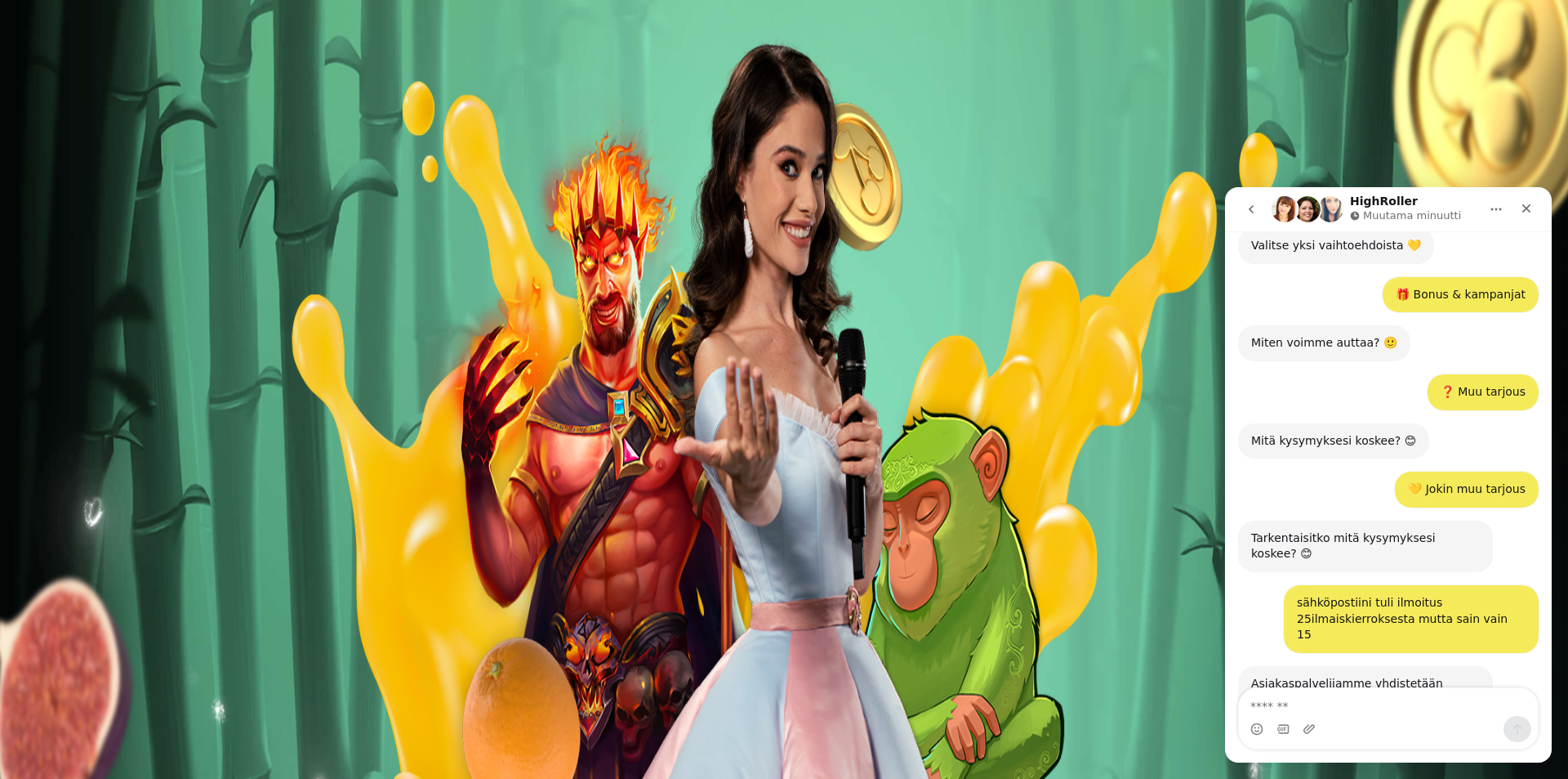
drag, startPoint x: 466, startPoint y: 32, endPoint x: 450, endPoint y: 47, distance: 21.9
click at [13, 357] on span "close icon" at bounding box center [13, 357] width 0 height 0
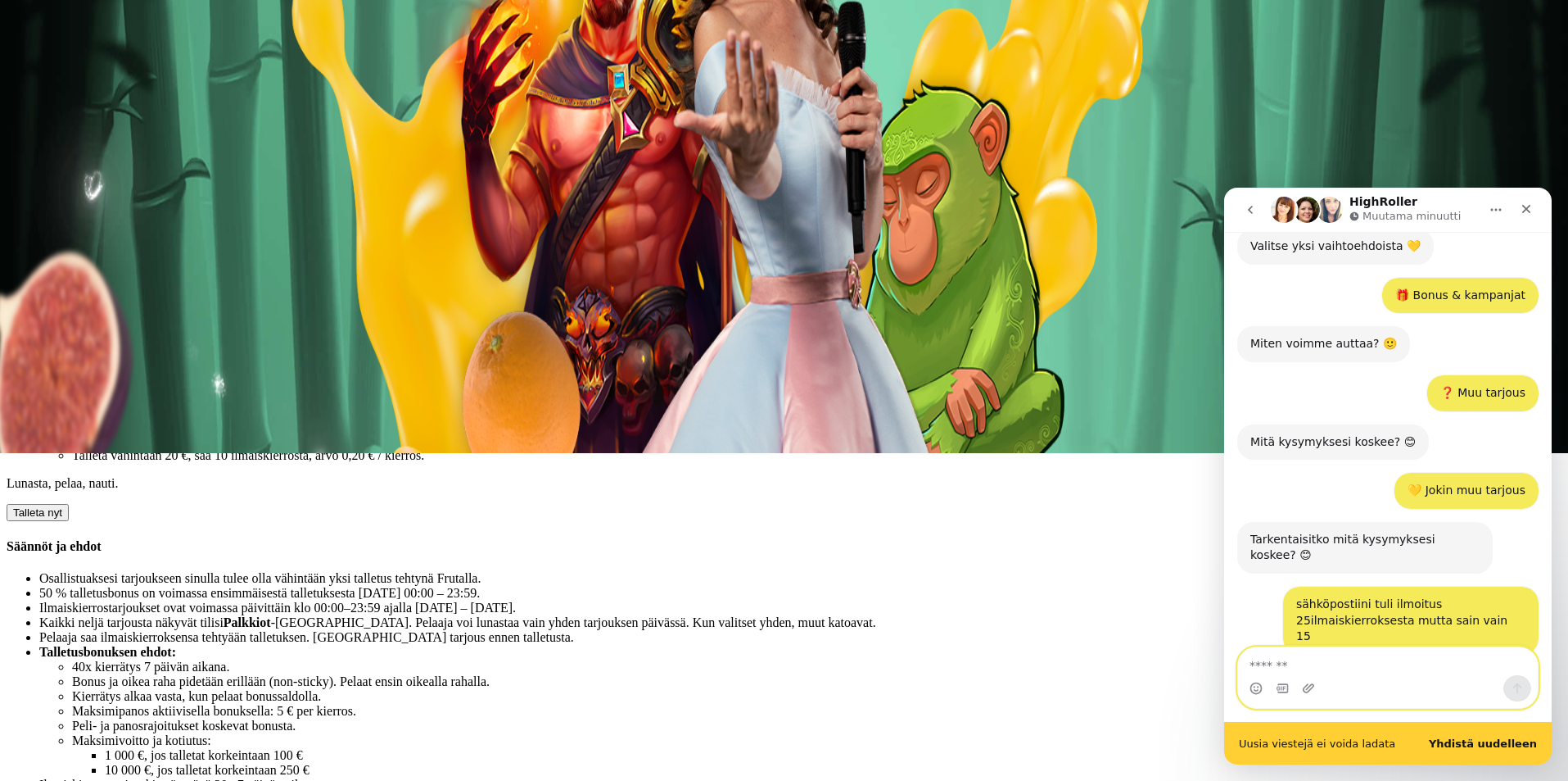
scroll to position [451, 0]
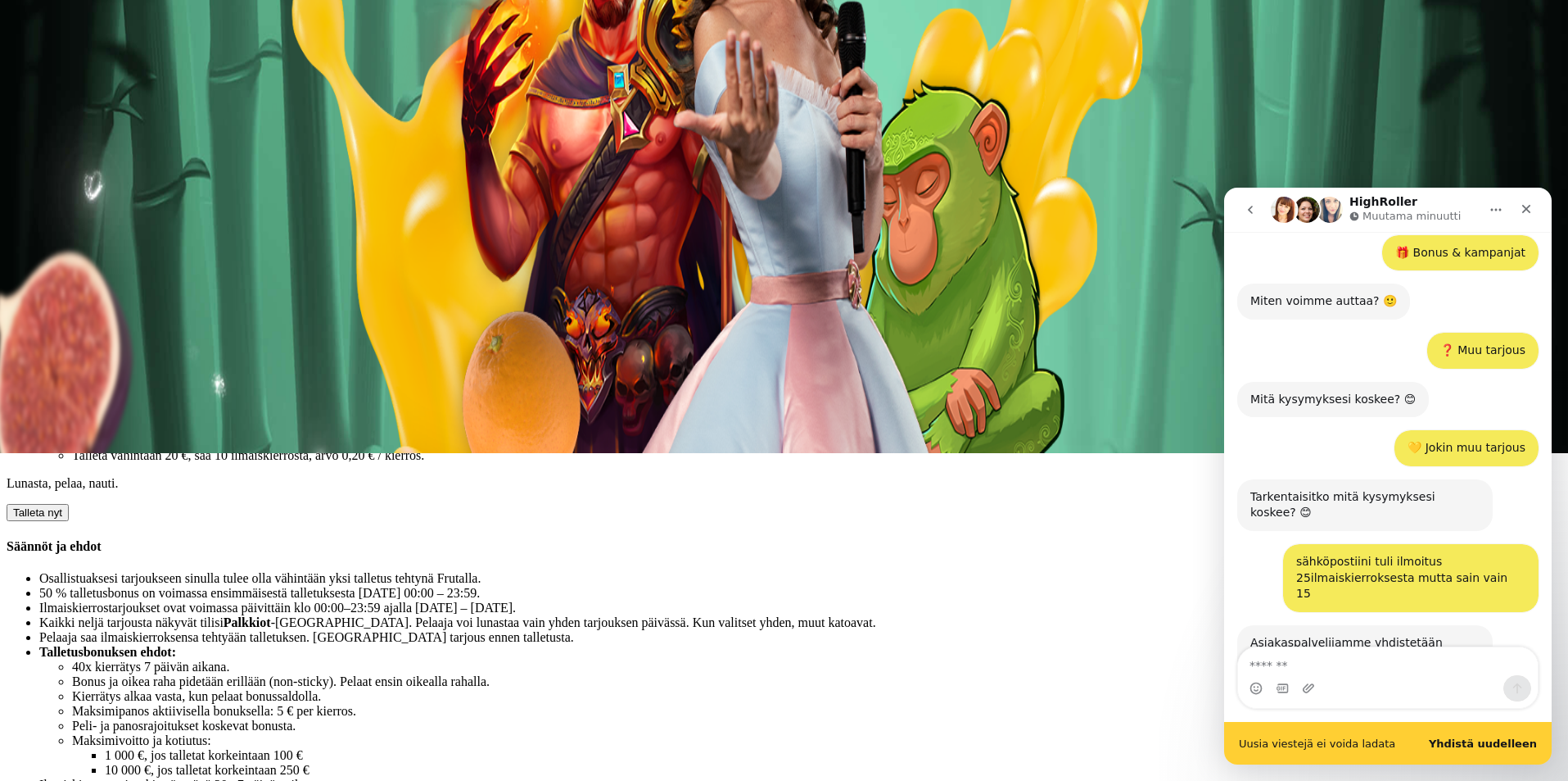
click at [1486, 734] on div "Uusia viestejä ei voida ladata Yhdistä uudelleen" at bounding box center [1387, 742] width 328 height 43
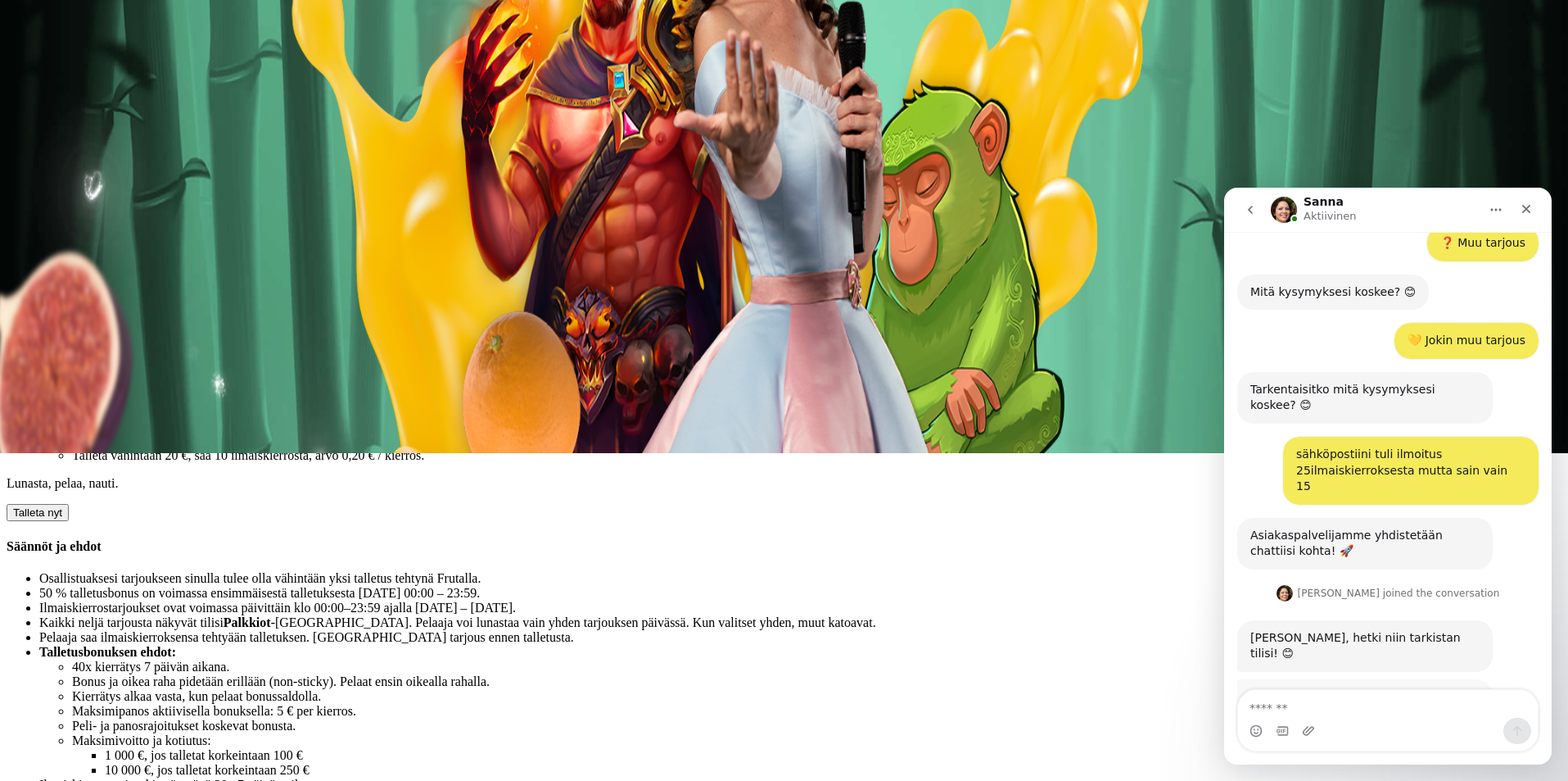
scroll to position [597, 0]
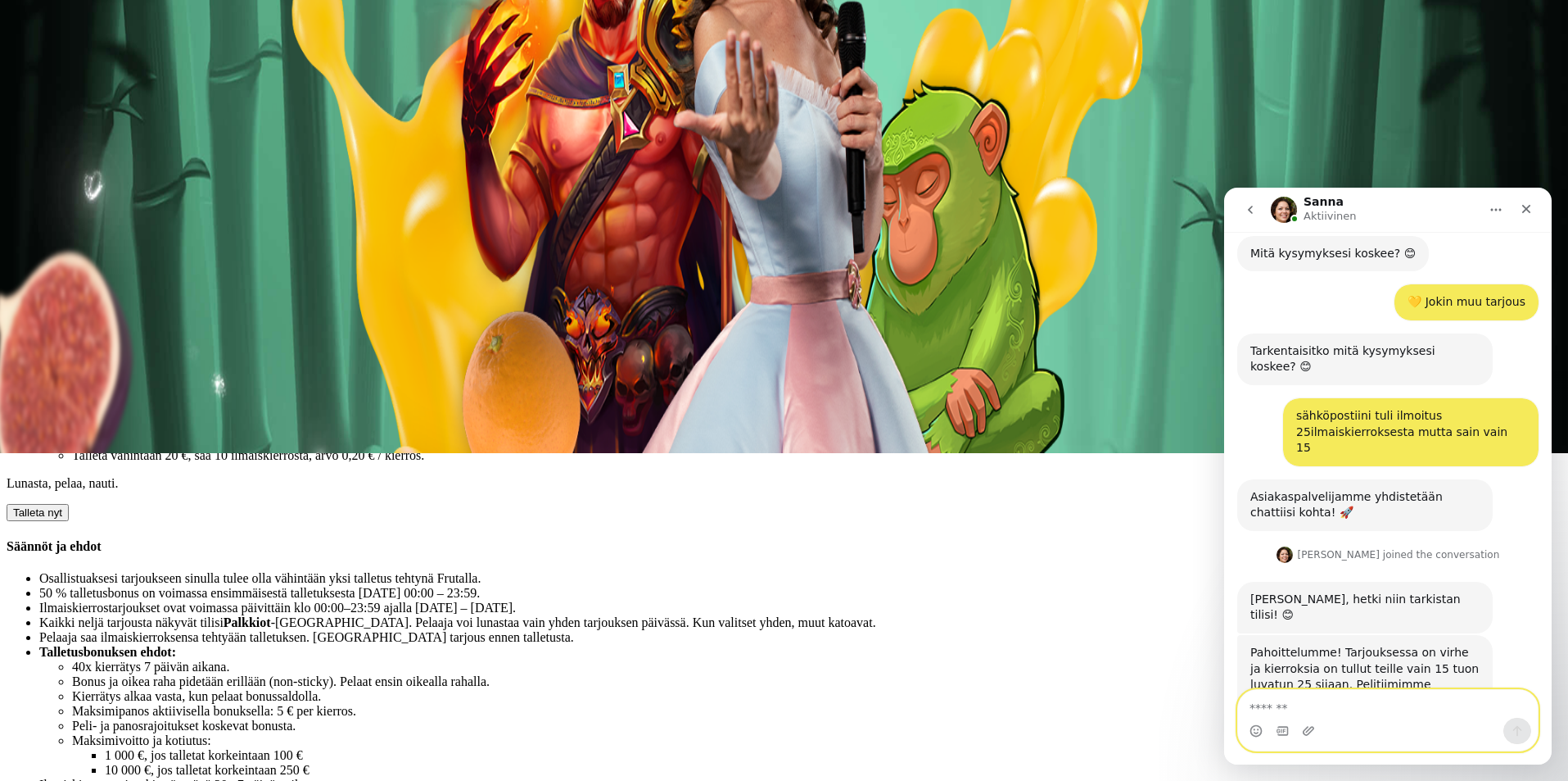
click at [1366, 702] on textarea "Viesti…" at bounding box center [1387, 703] width 300 height 28
type textarea "**********"
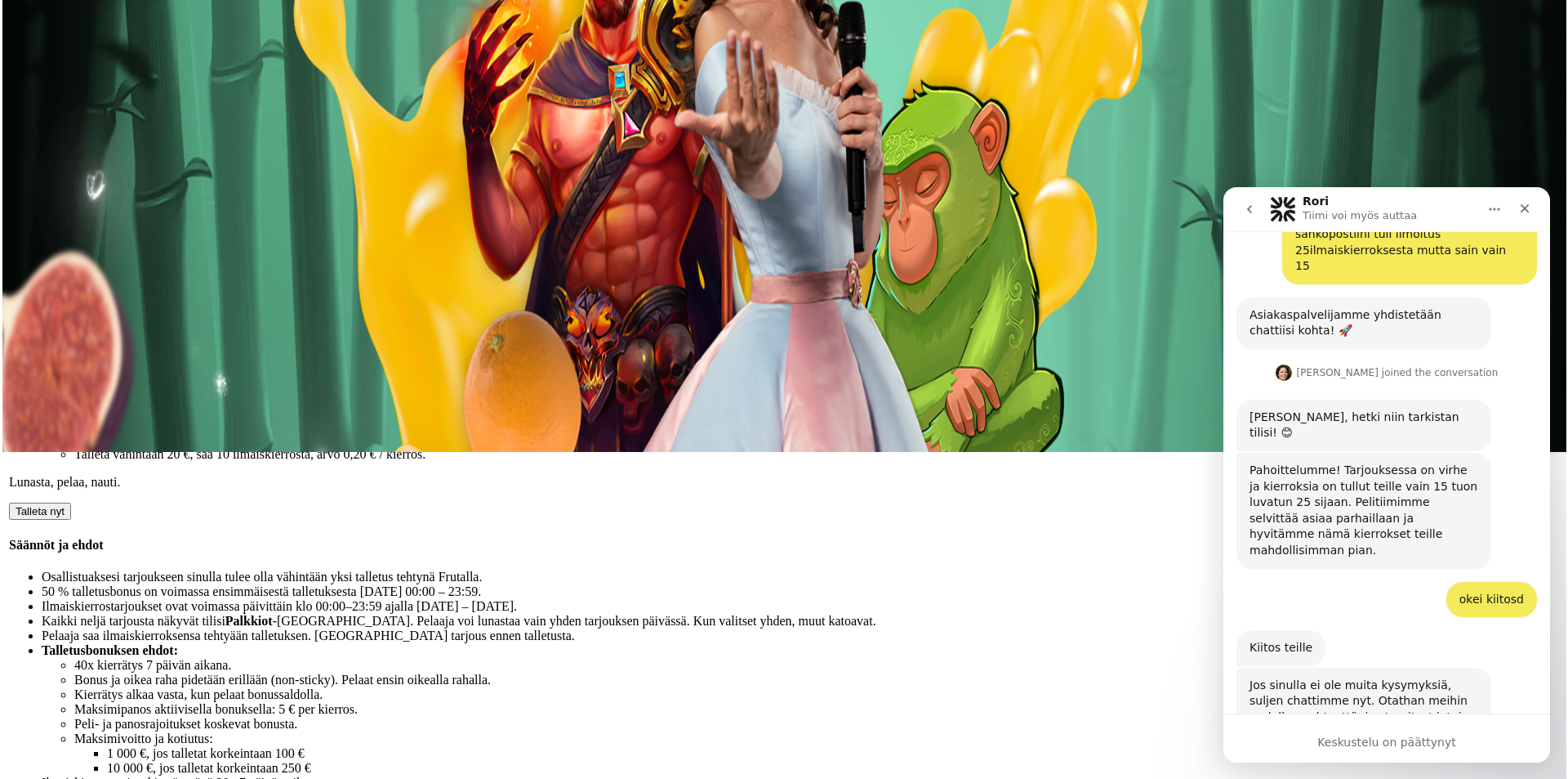
scroll to position [946, 0]
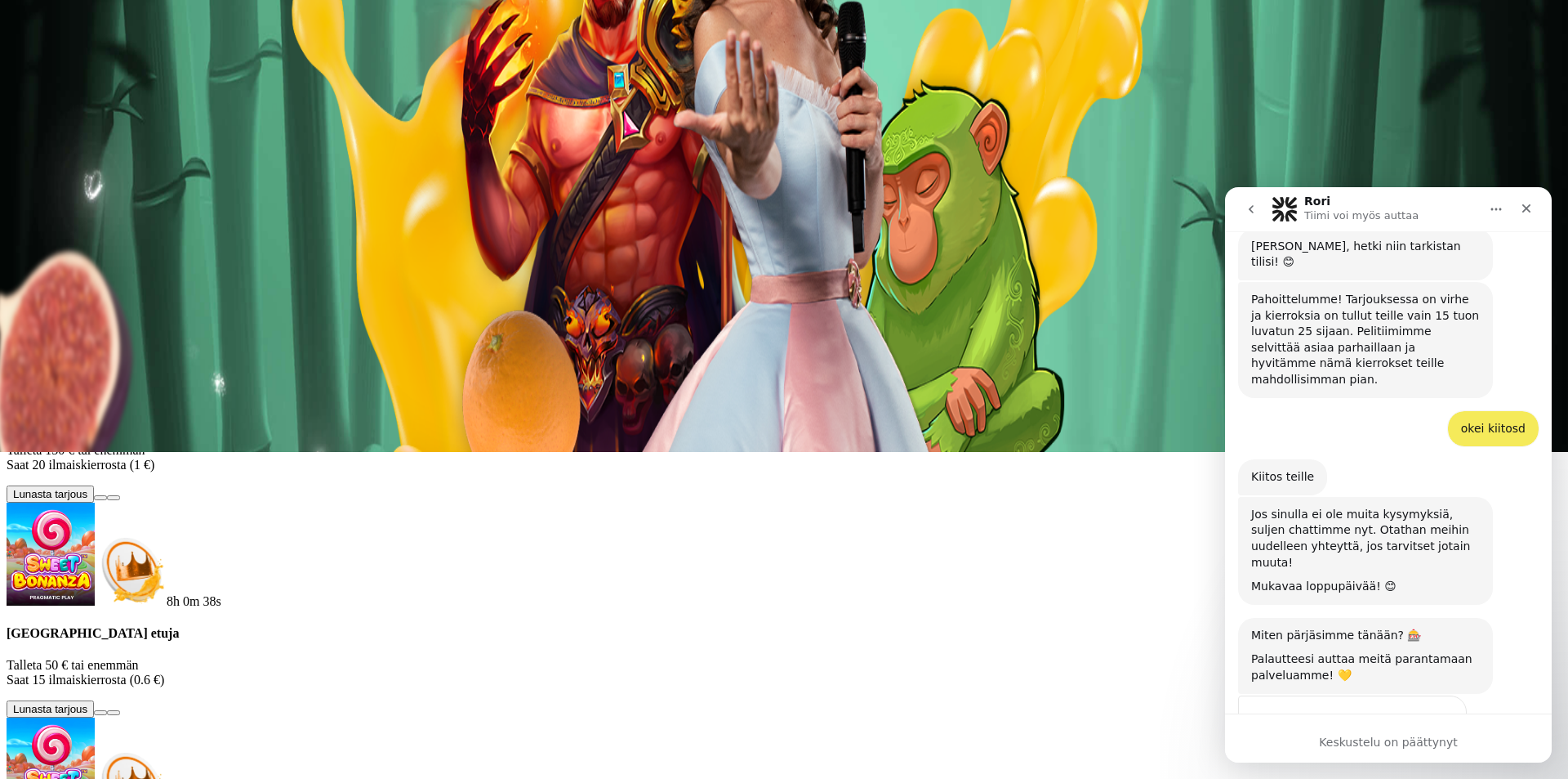
scroll to position [784, 0]
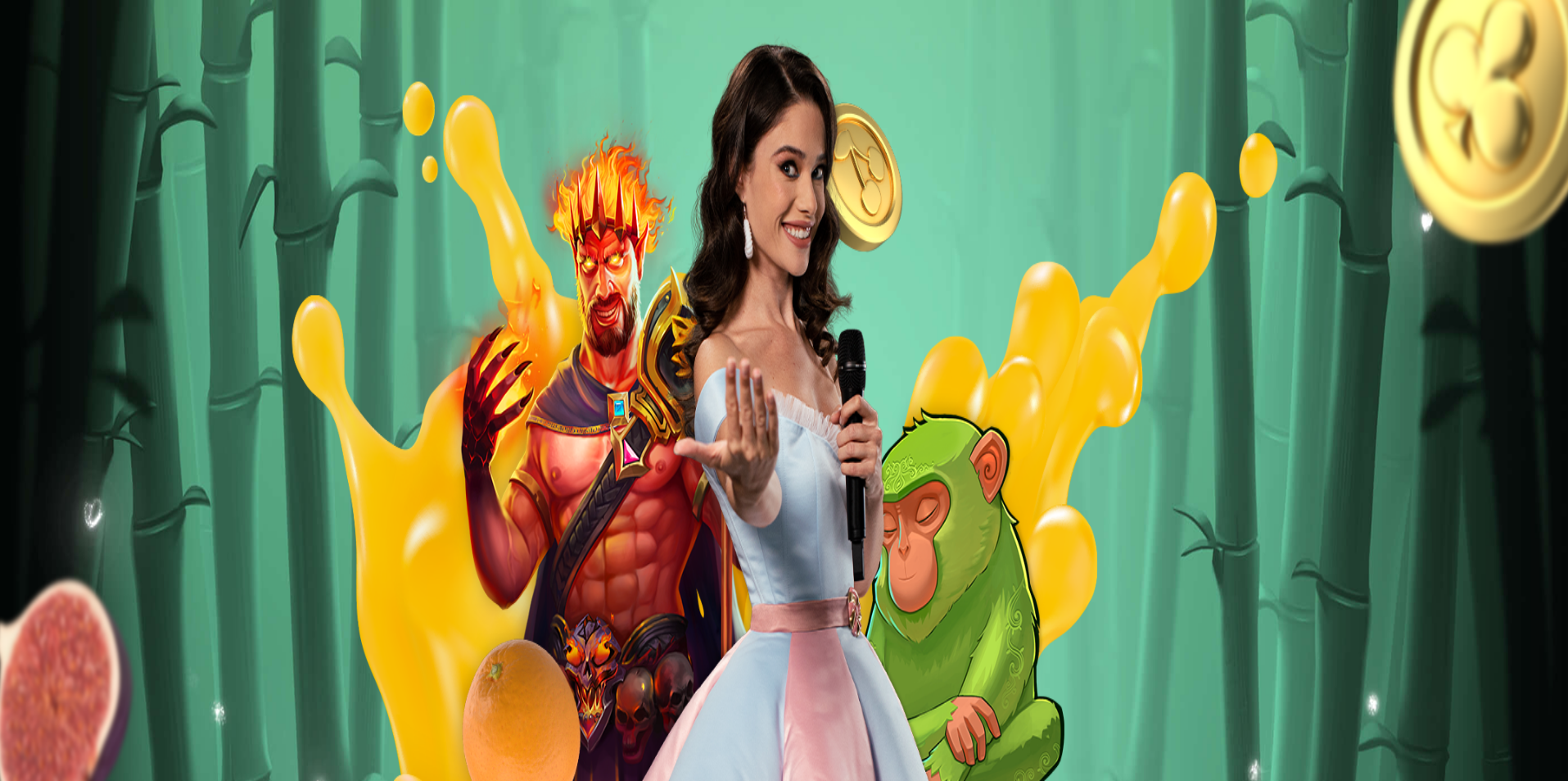
click at [73, 273] on button "Palkkiot" at bounding box center [66, 263] width 52 height 17
click at [84, 270] on span "Palkkiot" at bounding box center [65, 264] width 39 height 12
